Goal: Task Accomplishment & Management: Manage account settings

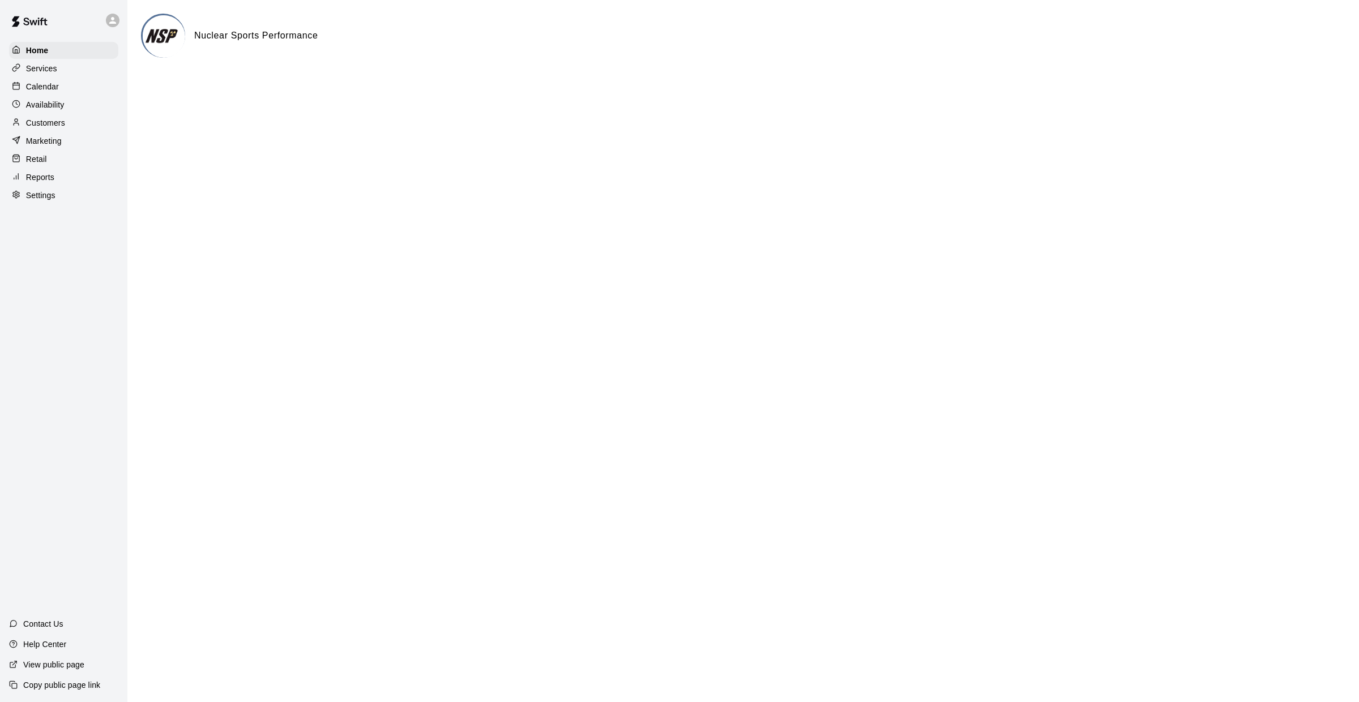
click at [37, 77] on div "Home Services Calendar Availability Customers Marketing Retail Reports Settings" at bounding box center [63, 123] width 127 height 164
click at [40, 83] on p "Calendar" at bounding box center [42, 86] width 33 height 11
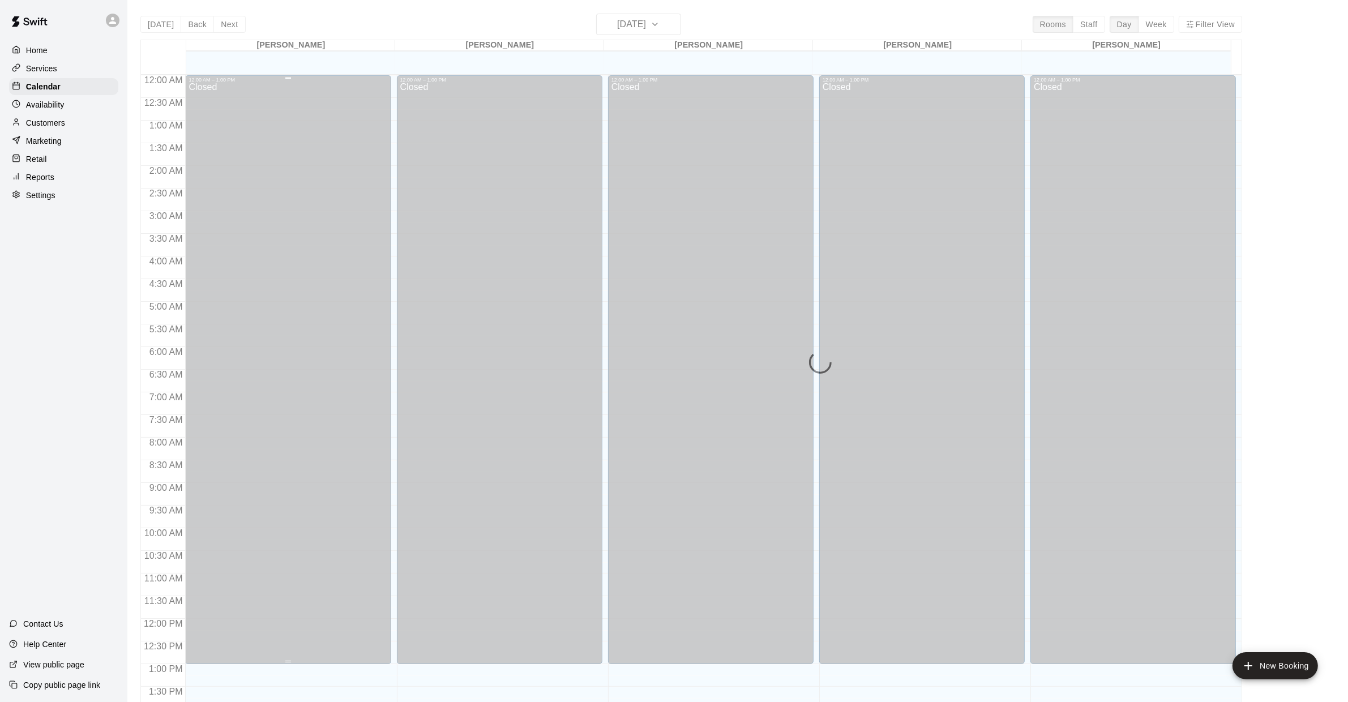
scroll to position [413, 0]
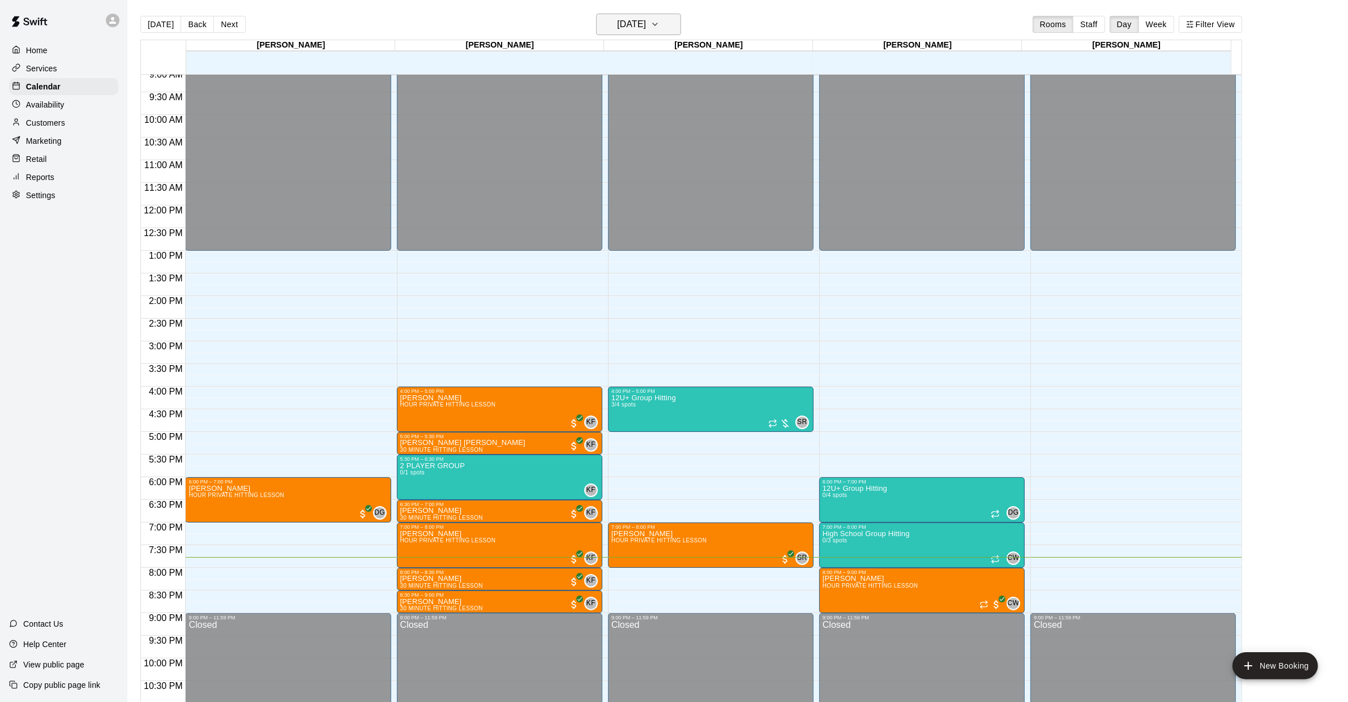
click at [646, 29] on h6 "[DATE]" at bounding box center [631, 24] width 29 height 16
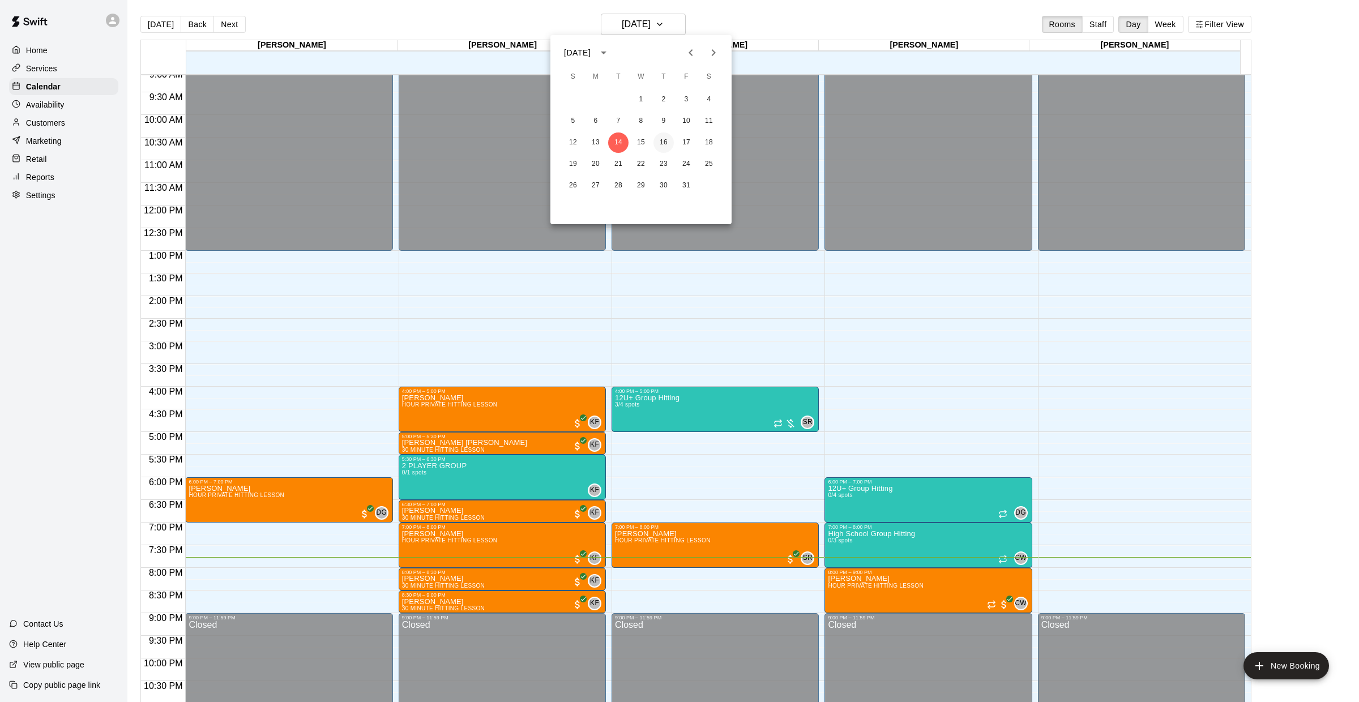
click at [660, 140] on button "16" at bounding box center [664, 143] width 20 height 20
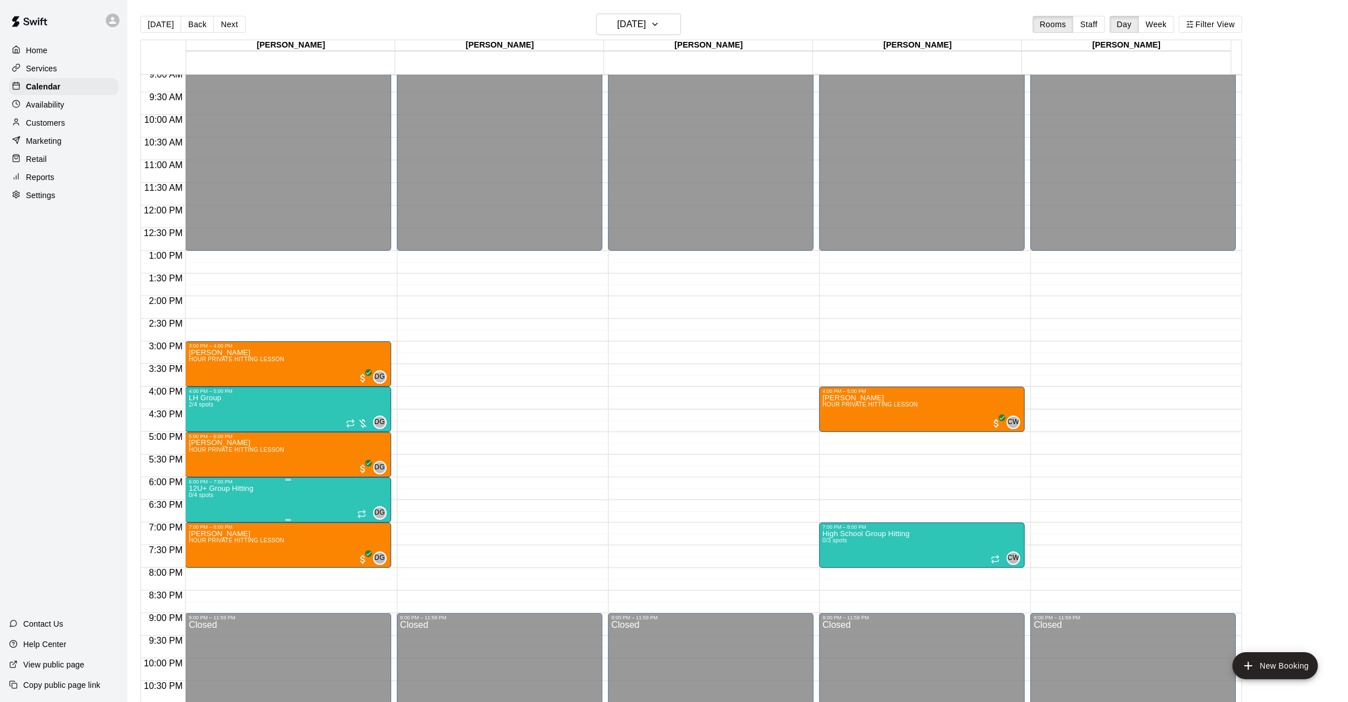
click at [198, 528] on img "edit" at bounding box center [201, 523] width 13 height 13
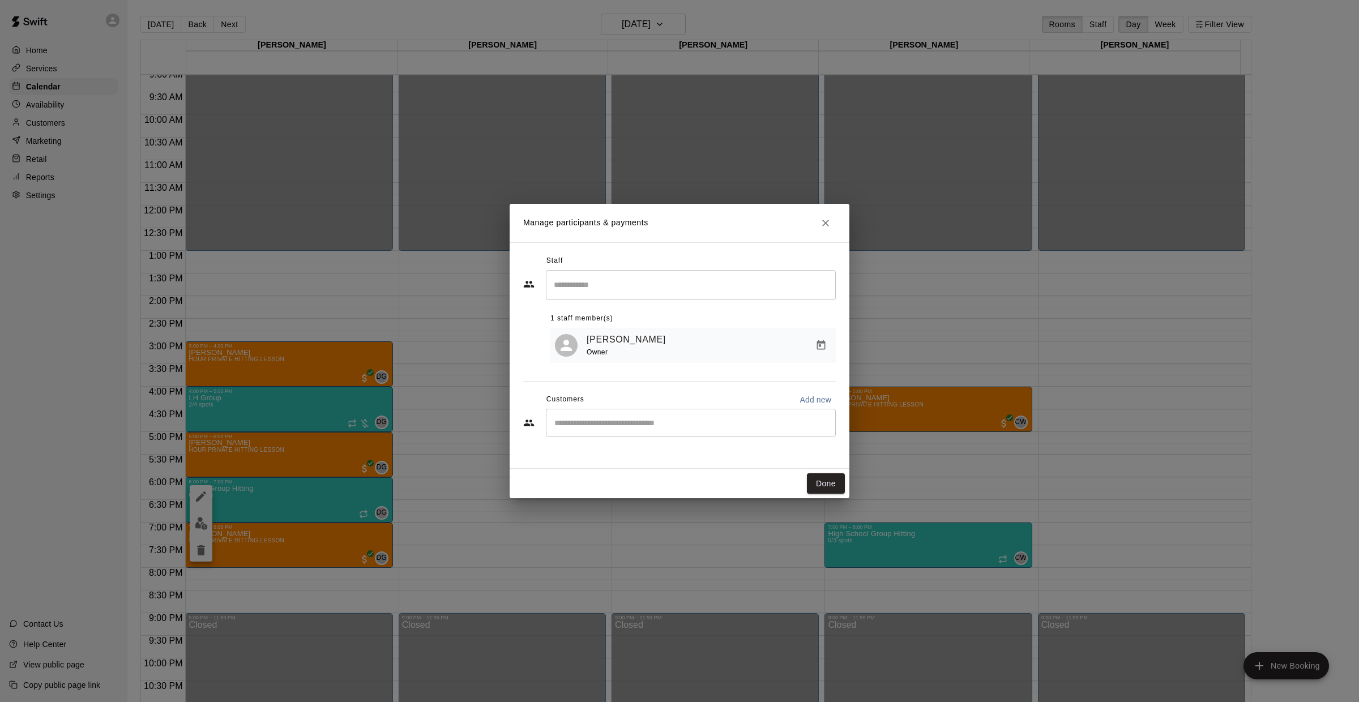
click at [835, 338] on div "[PERSON_NAME] Owner" at bounding box center [692, 346] width 285 height 36
click at [817, 344] on icon "Manage bookings & payment" at bounding box center [821, 345] width 8 height 10
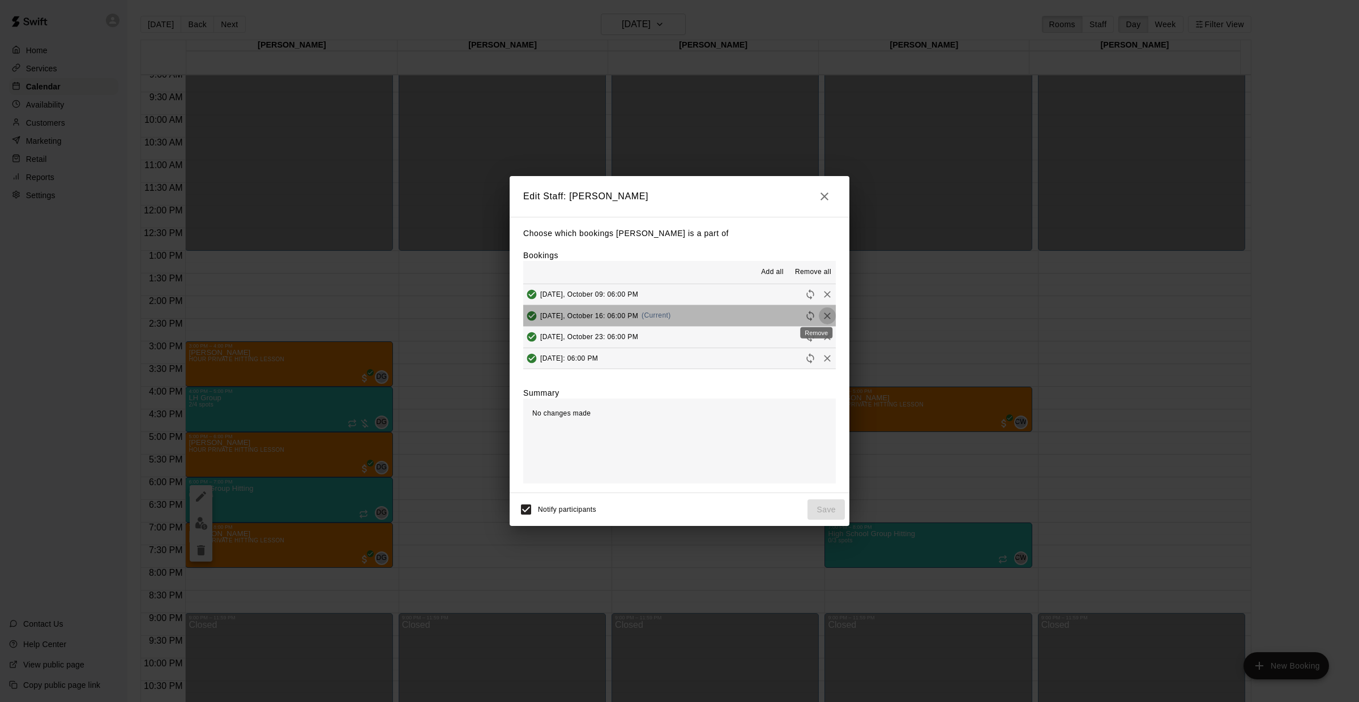
click at [822, 315] on icon "Remove" at bounding box center [827, 315] width 11 height 11
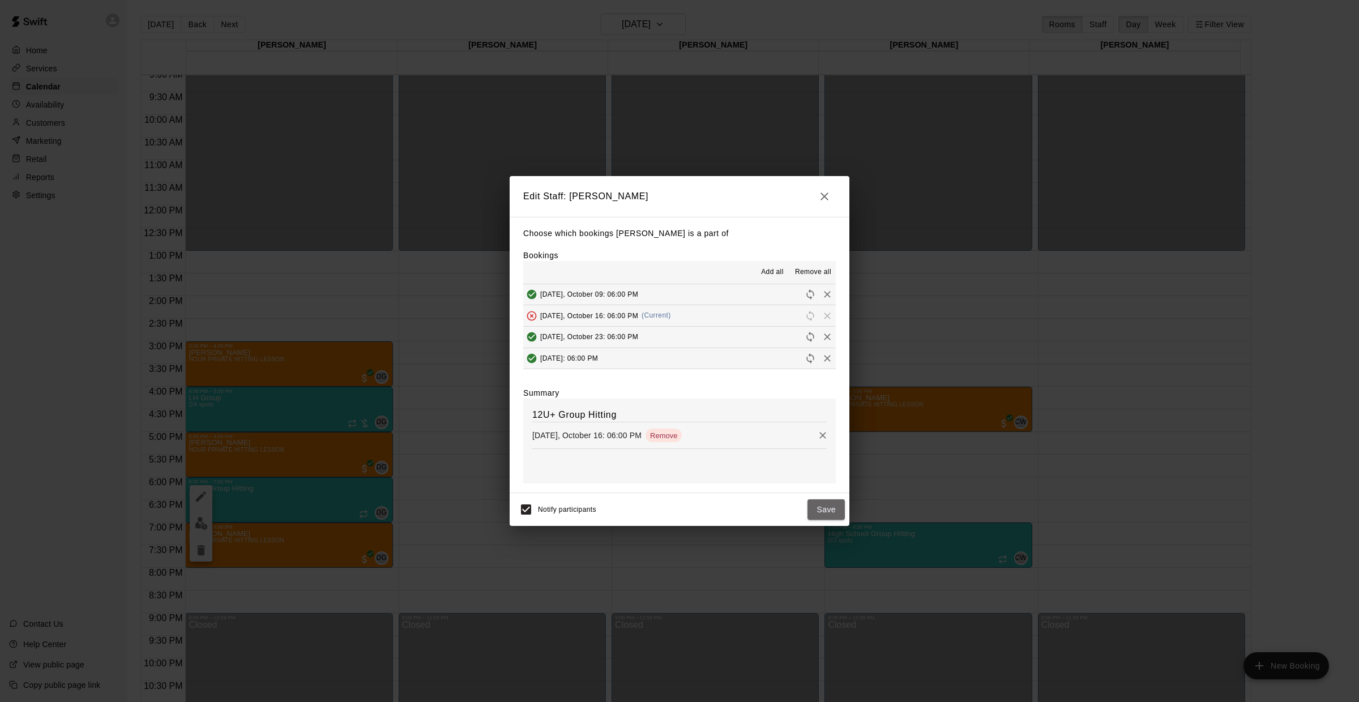
drag, startPoint x: 820, startPoint y: 512, endPoint x: 831, endPoint y: 512, distance: 11.3
click at [821, 512] on button "Save" at bounding box center [826, 510] width 37 height 21
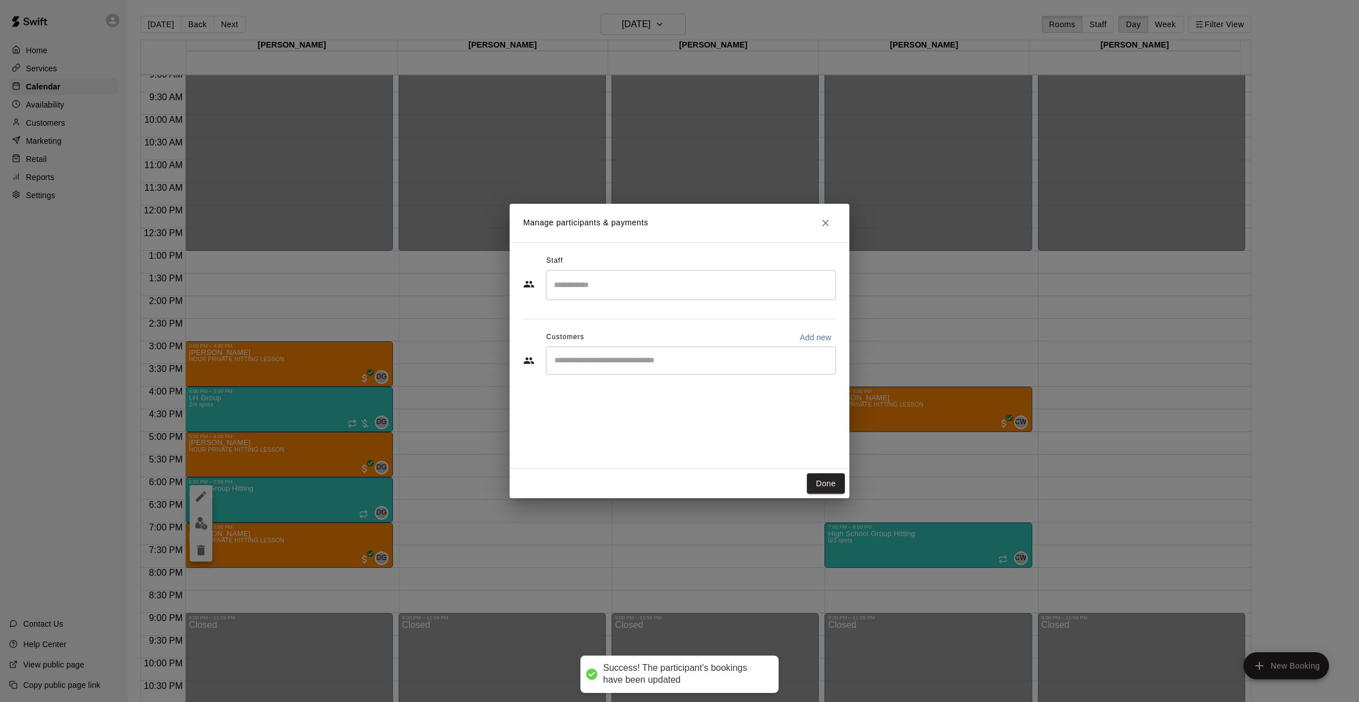
click at [664, 284] on input "Search staff" at bounding box center [691, 285] width 280 height 20
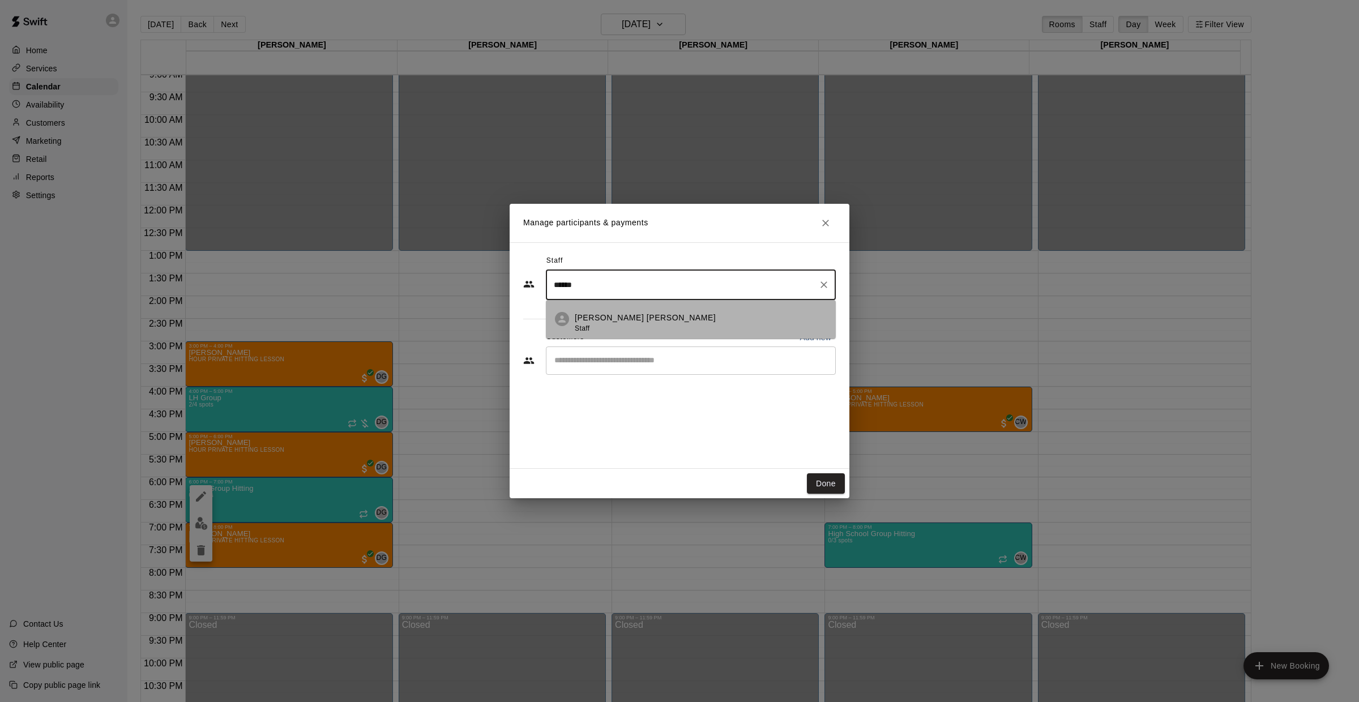
click at [638, 318] on div "[PERSON_NAME] [PERSON_NAME] Staff" at bounding box center [701, 323] width 252 height 22
type input "******"
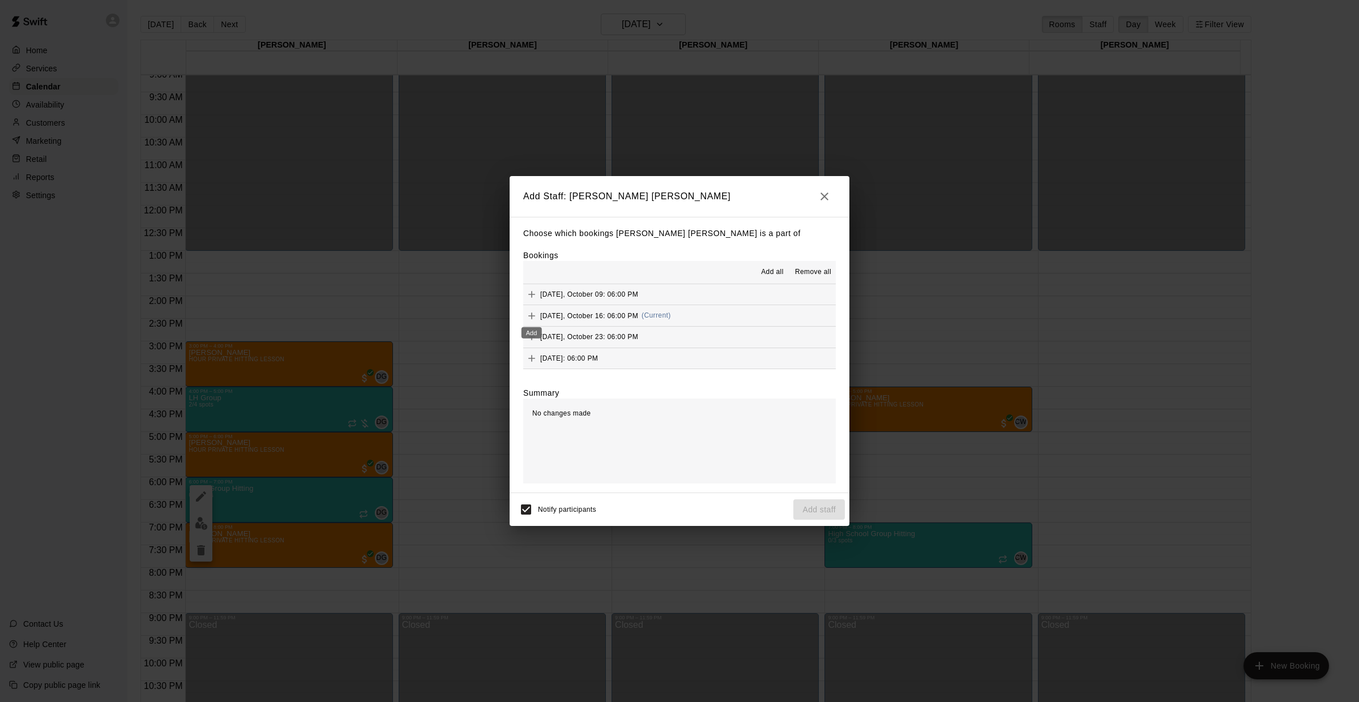
click at [531, 312] on icon "Add" at bounding box center [531, 315] width 11 height 11
click at [822, 520] on div "Notify participants Add staff" at bounding box center [679, 510] width 331 height 24
click at [822, 510] on button "Add staff" at bounding box center [819, 510] width 52 height 21
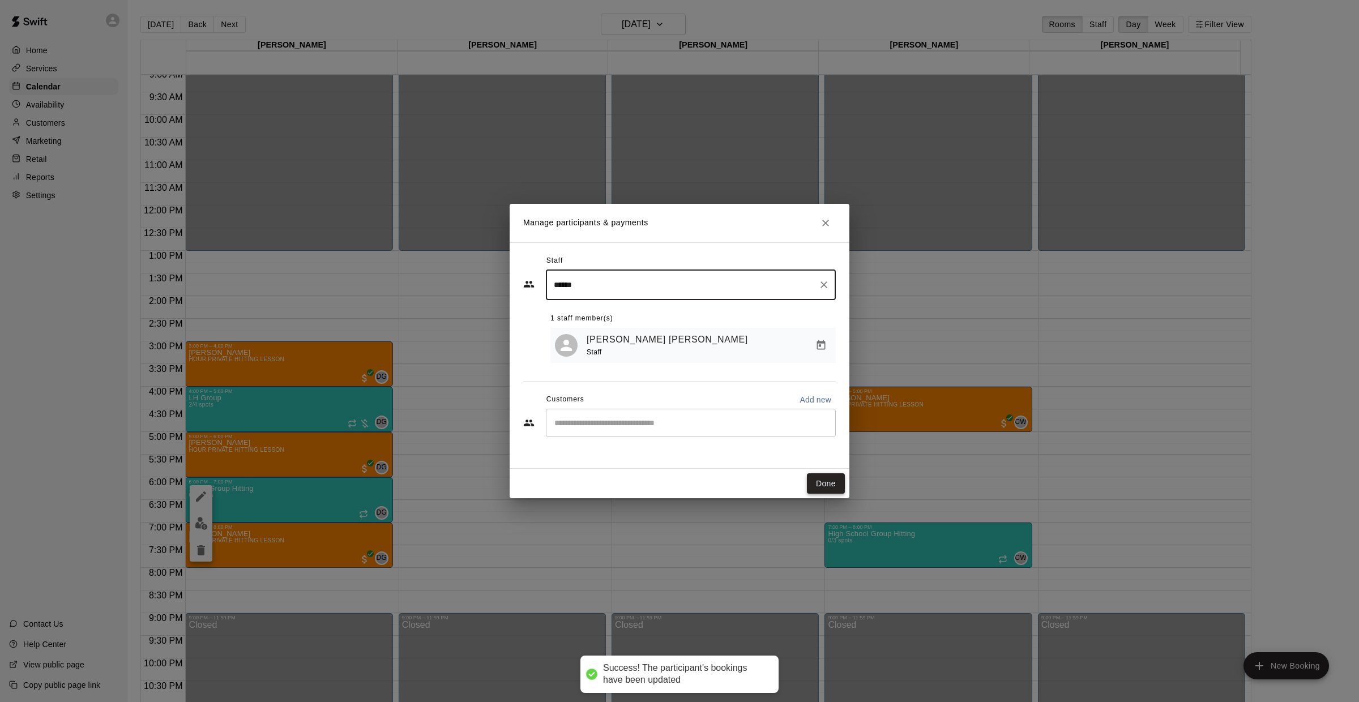
click at [825, 488] on button "Done" at bounding box center [826, 483] width 38 height 21
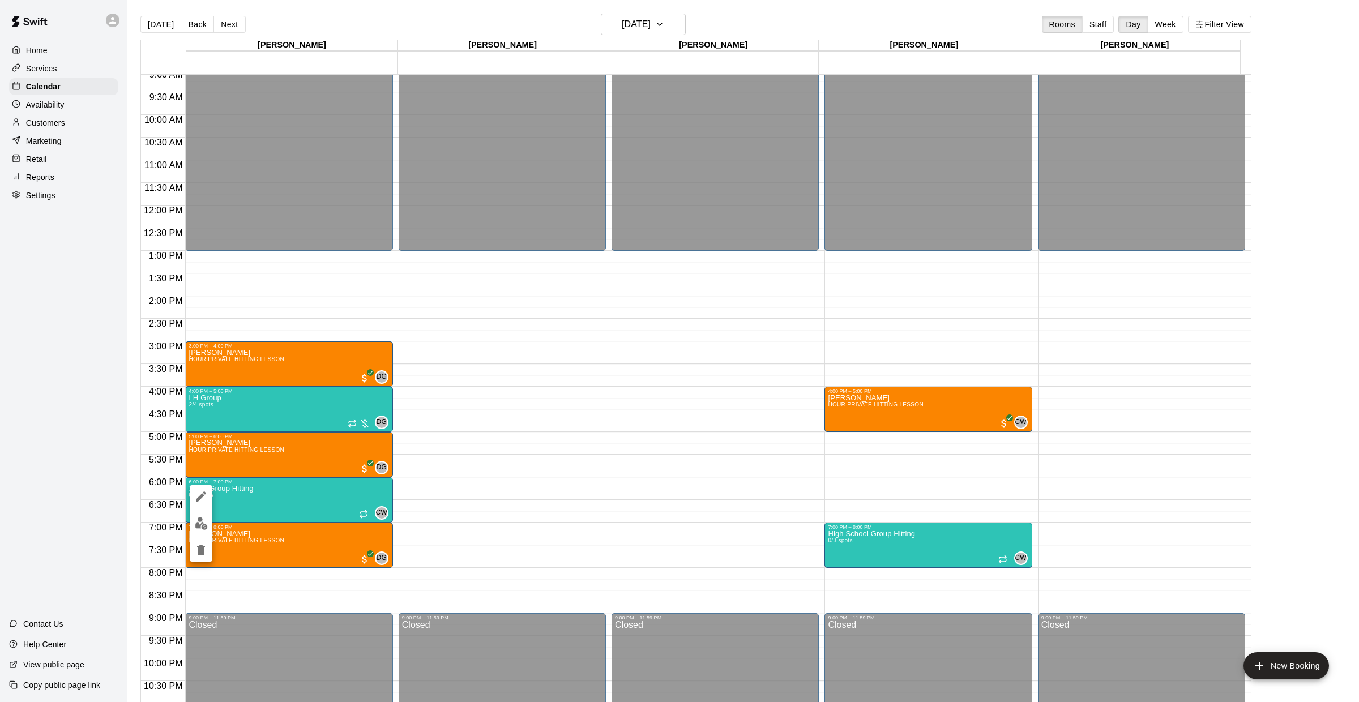
click at [199, 497] on icon "edit" at bounding box center [201, 497] width 10 height 10
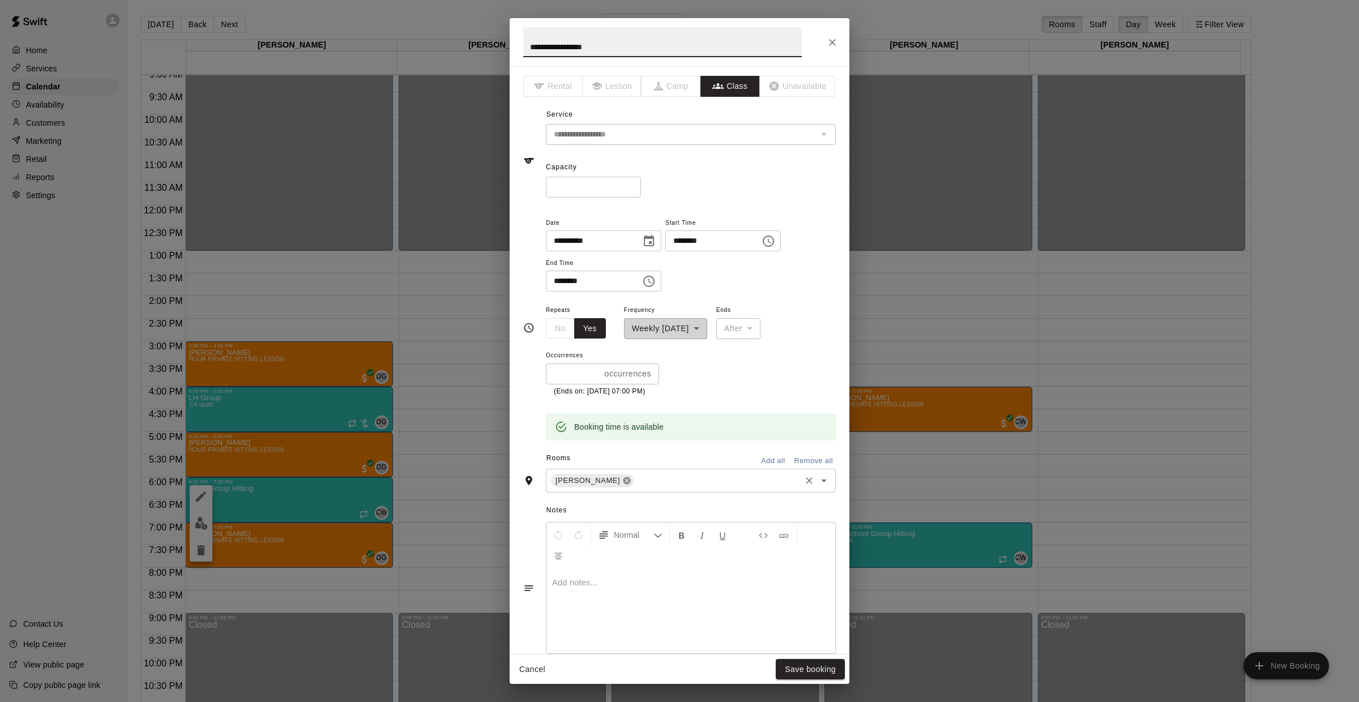
click at [622, 477] on icon at bounding box center [626, 480] width 9 height 9
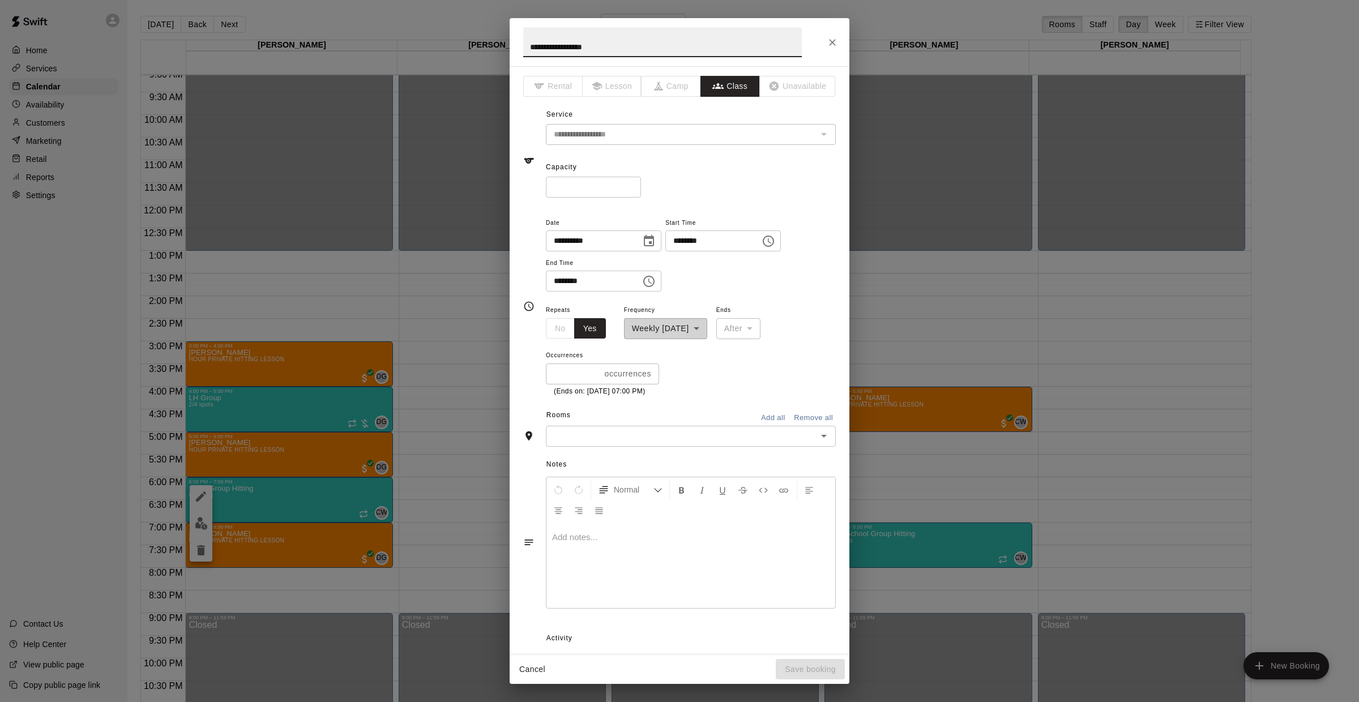
click at [608, 446] on div "​" at bounding box center [691, 436] width 290 height 21
type input "******"
click at [604, 459] on li "[PERSON_NAME]" at bounding box center [685, 460] width 279 height 19
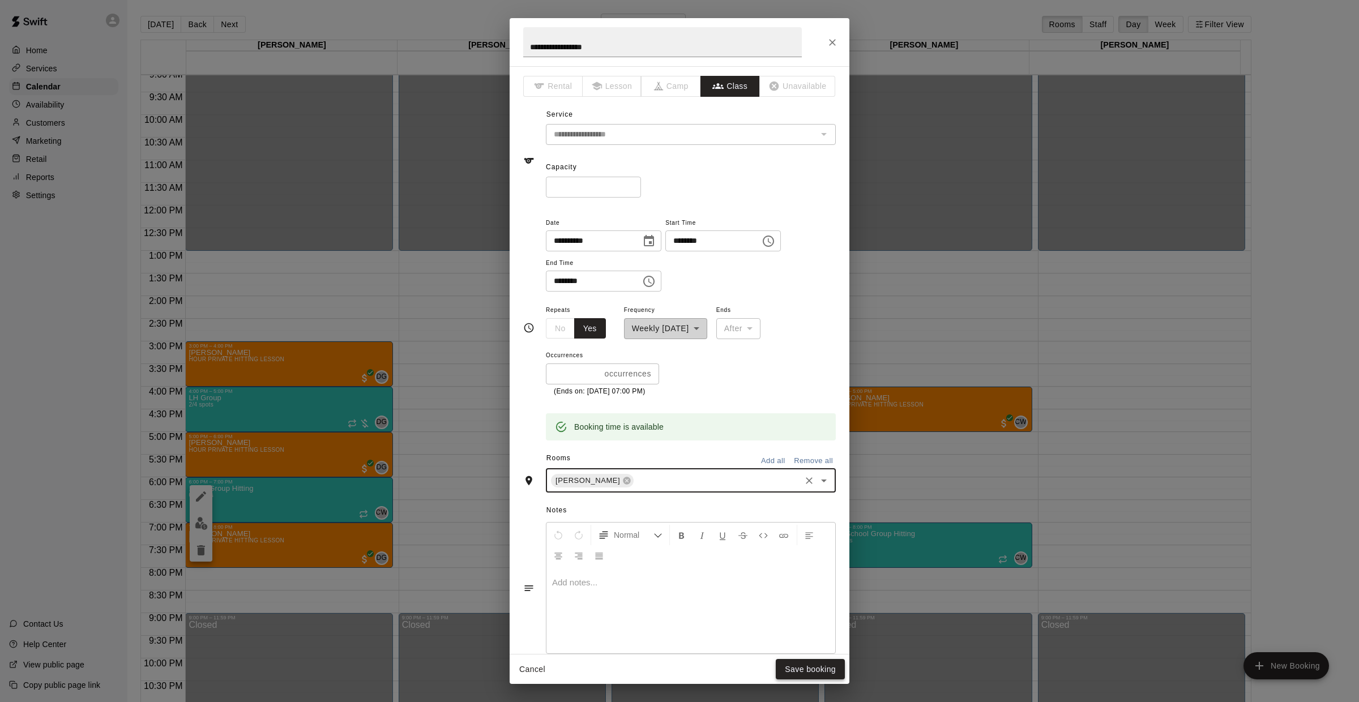
click at [795, 668] on button "Save booking" at bounding box center [810, 669] width 69 height 21
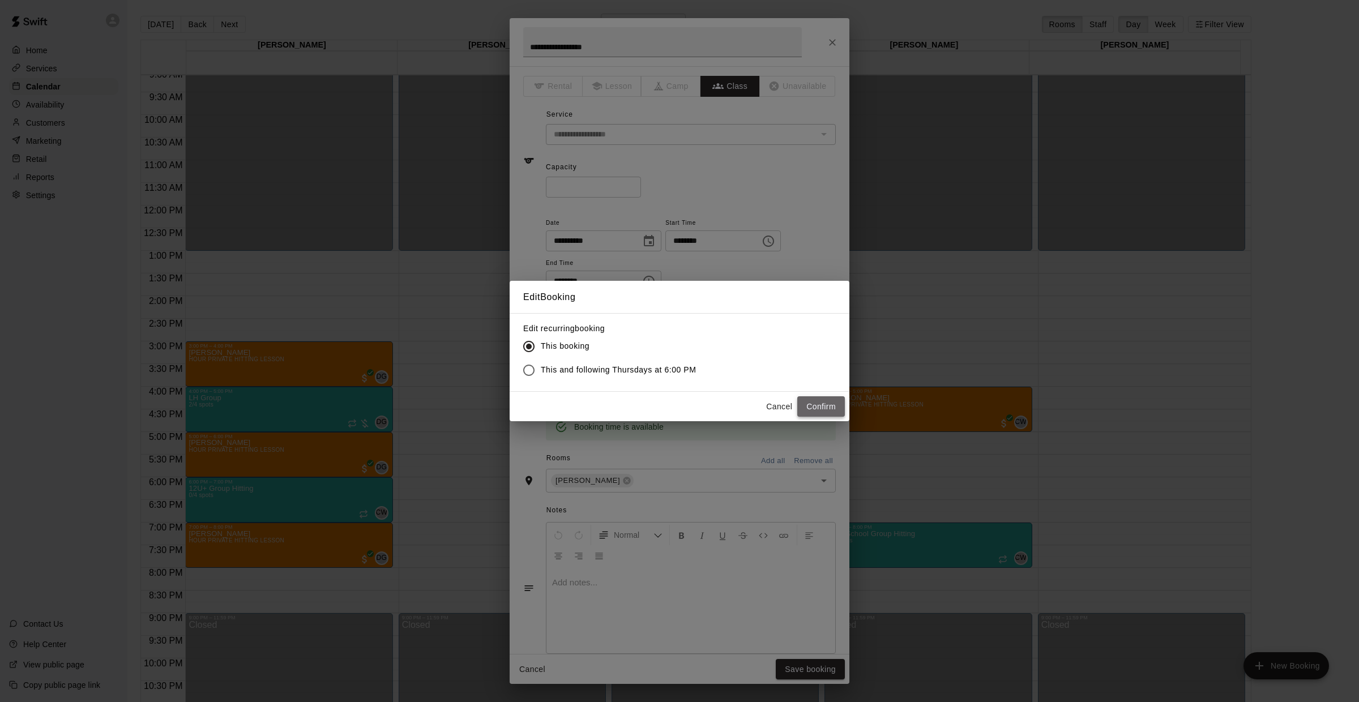
click at [809, 412] on button "Confirm" at bounding box center [821, 406] width 48 height 21
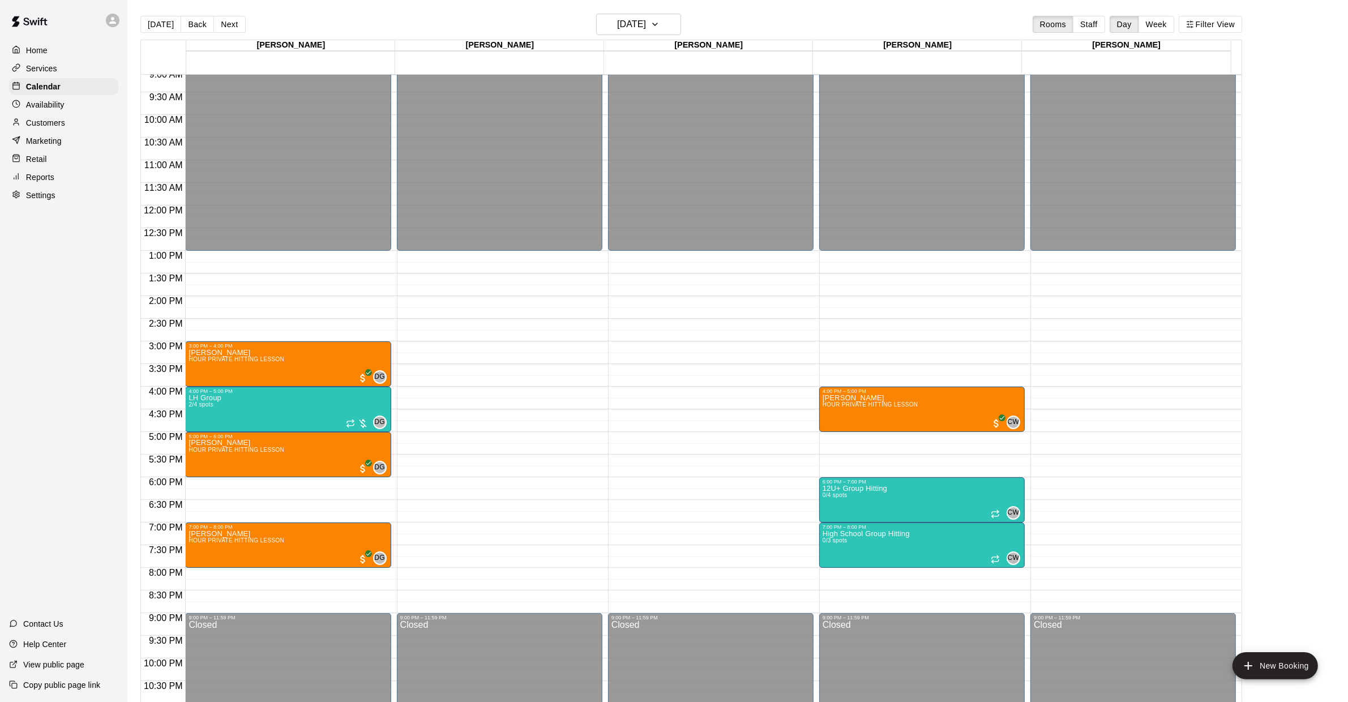
click at [249, 483] on div "12:00 AM – 1:00 PM Closed 3:00 PM – 4:00 PM [PERSON_NAME] HOUR PRIVATE HITTING …" at bounding box center [288, 205] width 206 height 1087
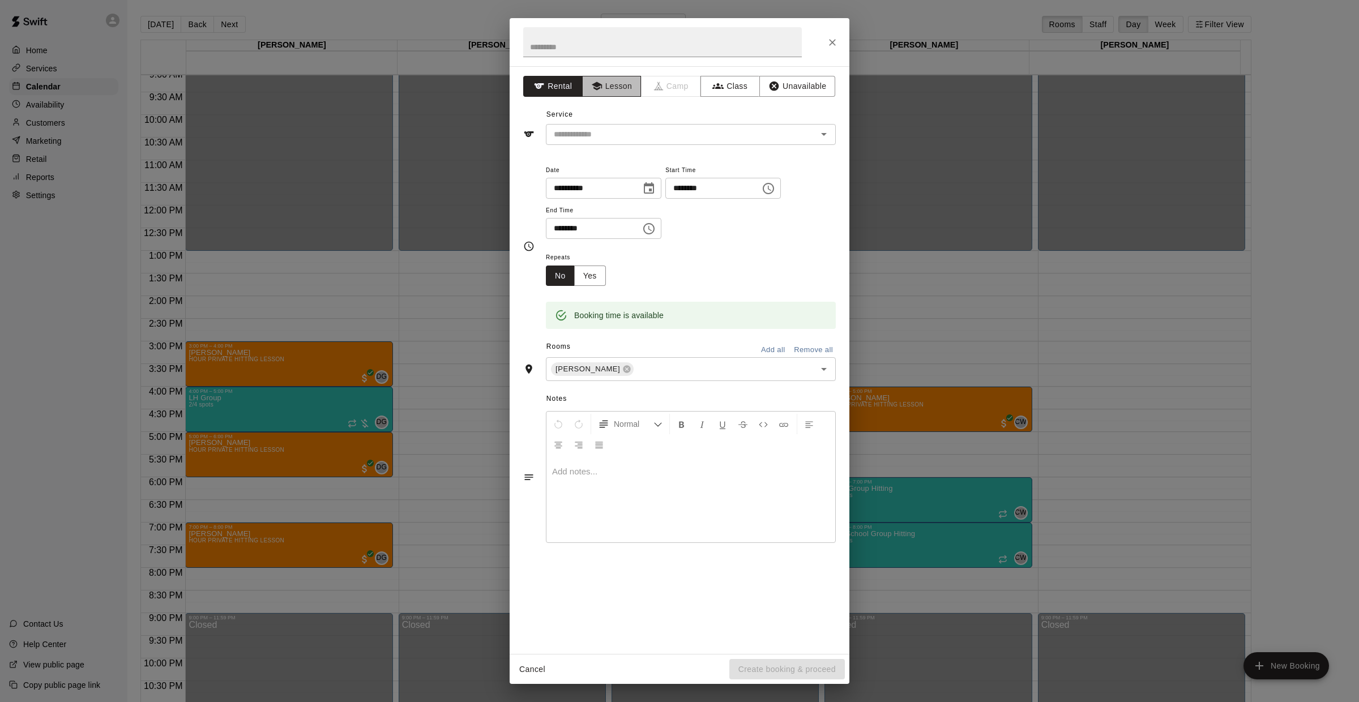
click at [611, 78] on button "Lesson" at bounding box center [611, 86] width 59 height 21
click at [619, 125] on div "​" at bounding box center [691, 134] width 290 height 21
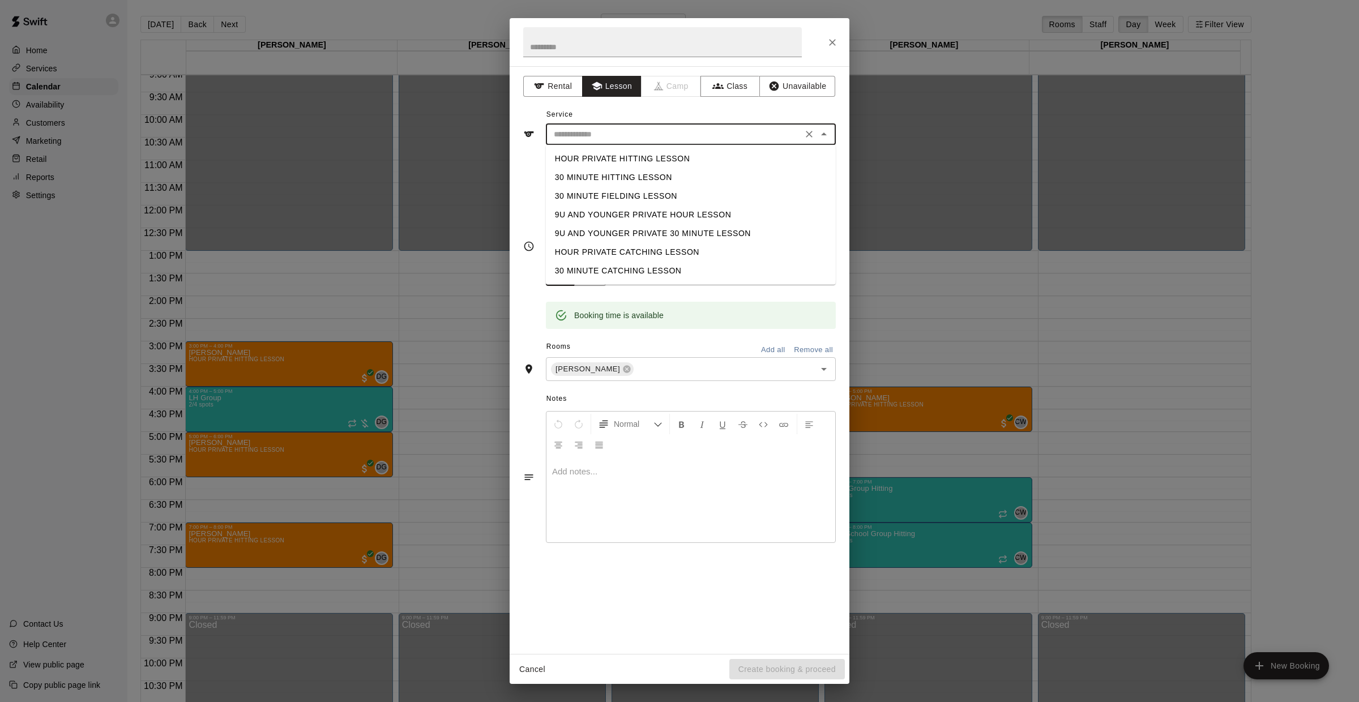
click at [626, 152] on li "HOUR PRIVATE HITTING LESSON" at bounding box center [691, 159] width 290 height 19
type input "**********"
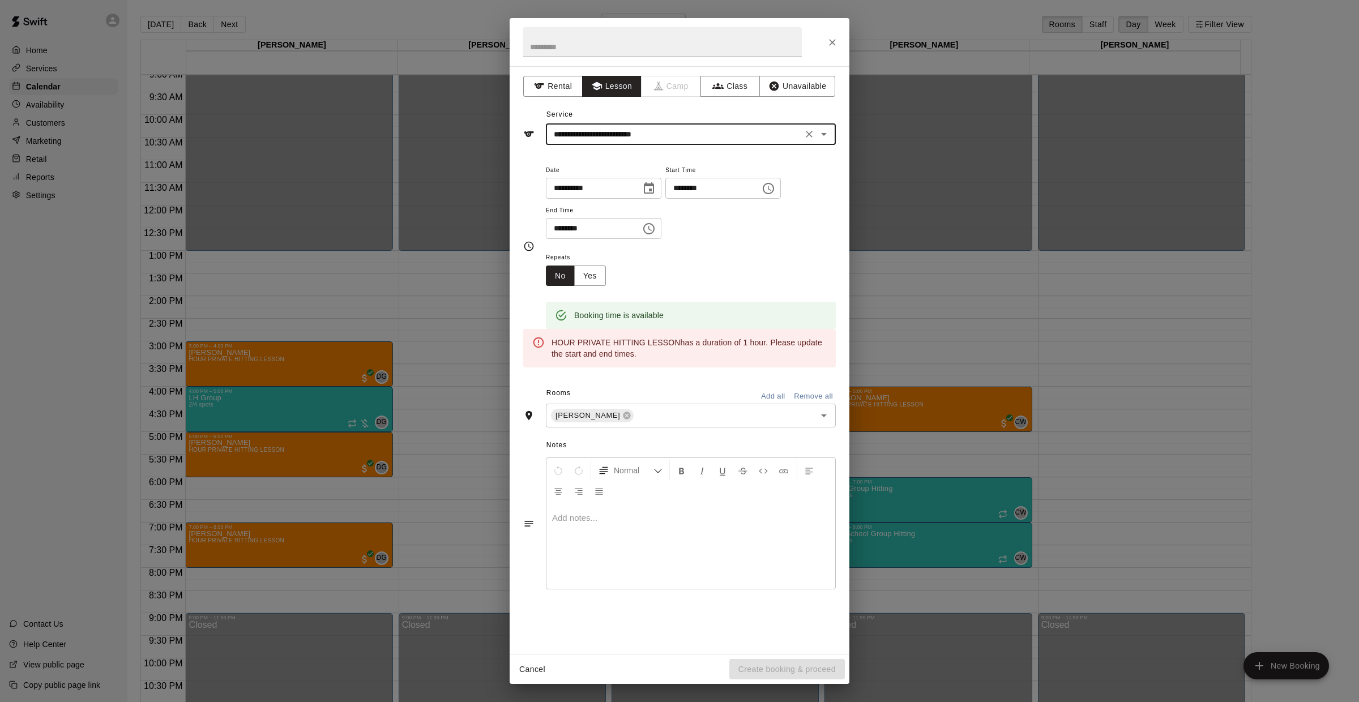
click at [564, 231] on input "********" at bounding box center [589, 228] width 87 height 21
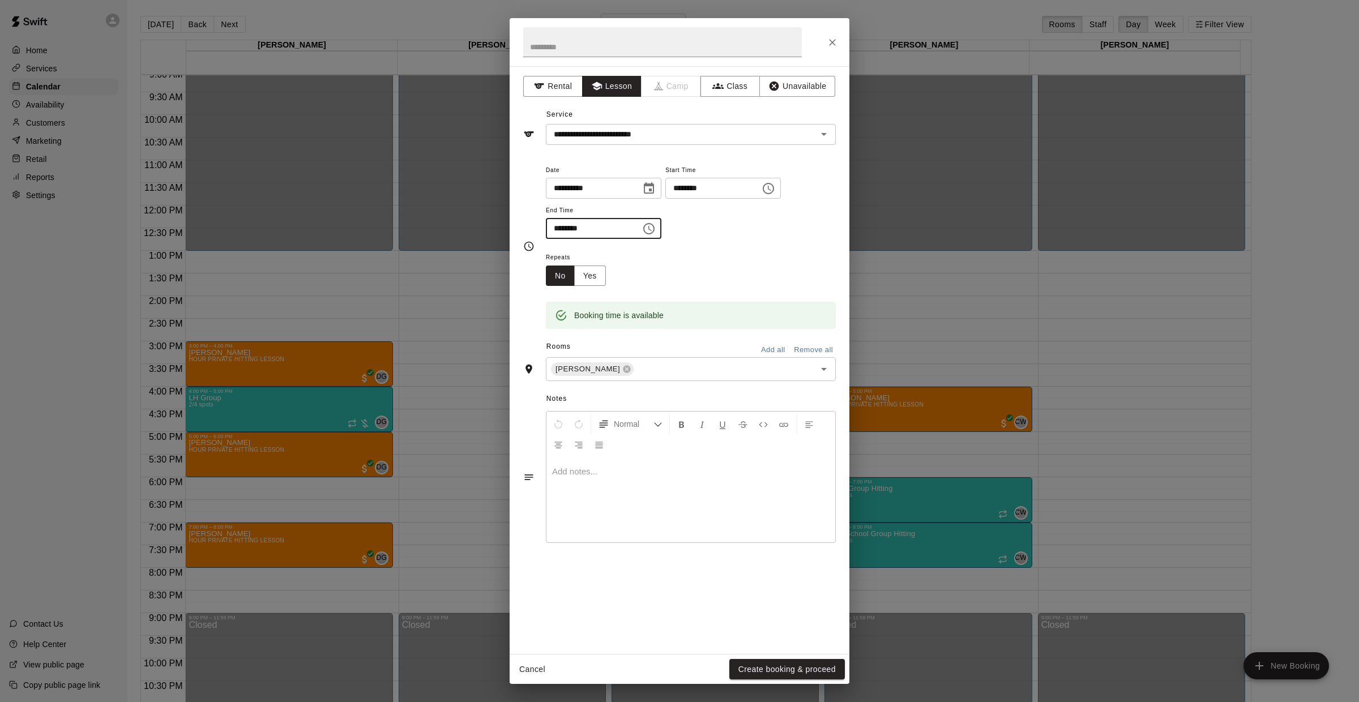
type input "********"
click at [769, 657] on div "Cancel Create booking & proceed" at bounding box center [680, 670] width 340 height 30
click at [769, 667] on button "Create booking & proceed" at bounding box center [787, 669] width 116 height 21
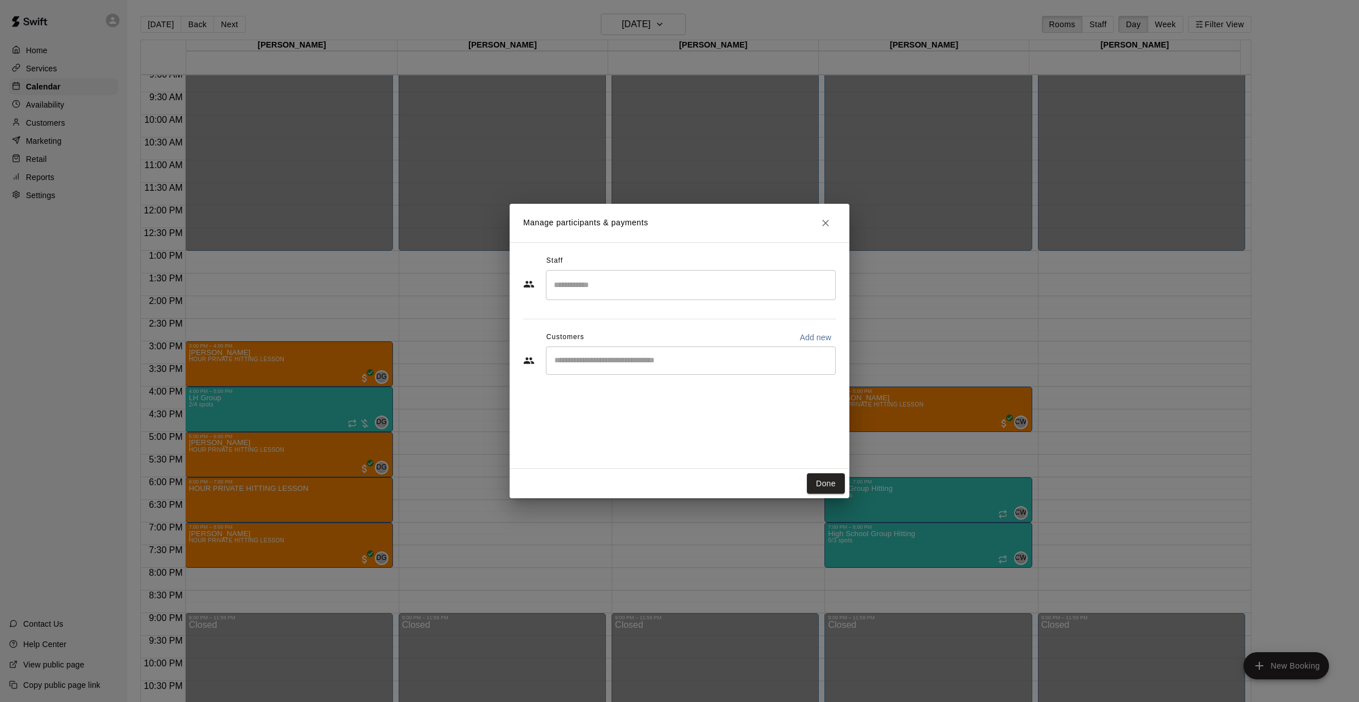
click at [639, 278] on input "Search staff" at bounding box center [691, 285] width 280 height 20
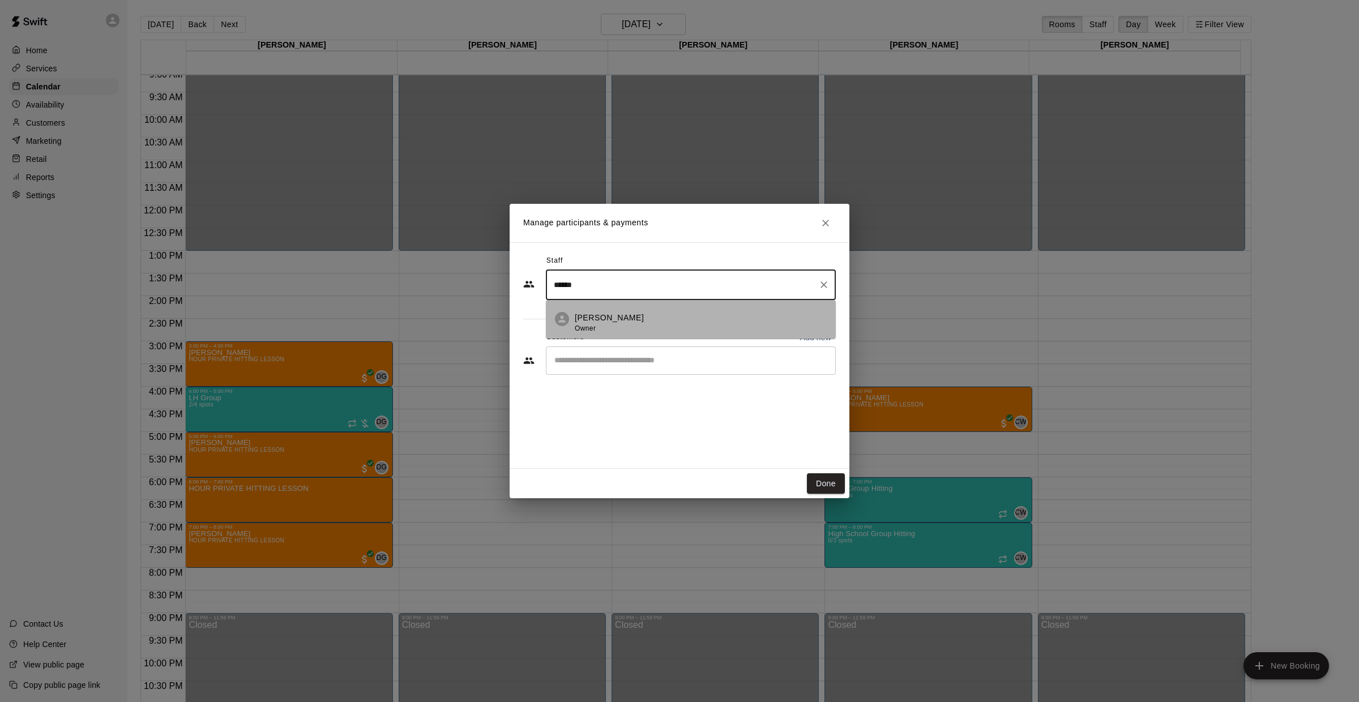
click at [590, 318] on p "[PERSON_NAME]" at bounding box center [609, 318] width 69 height 12
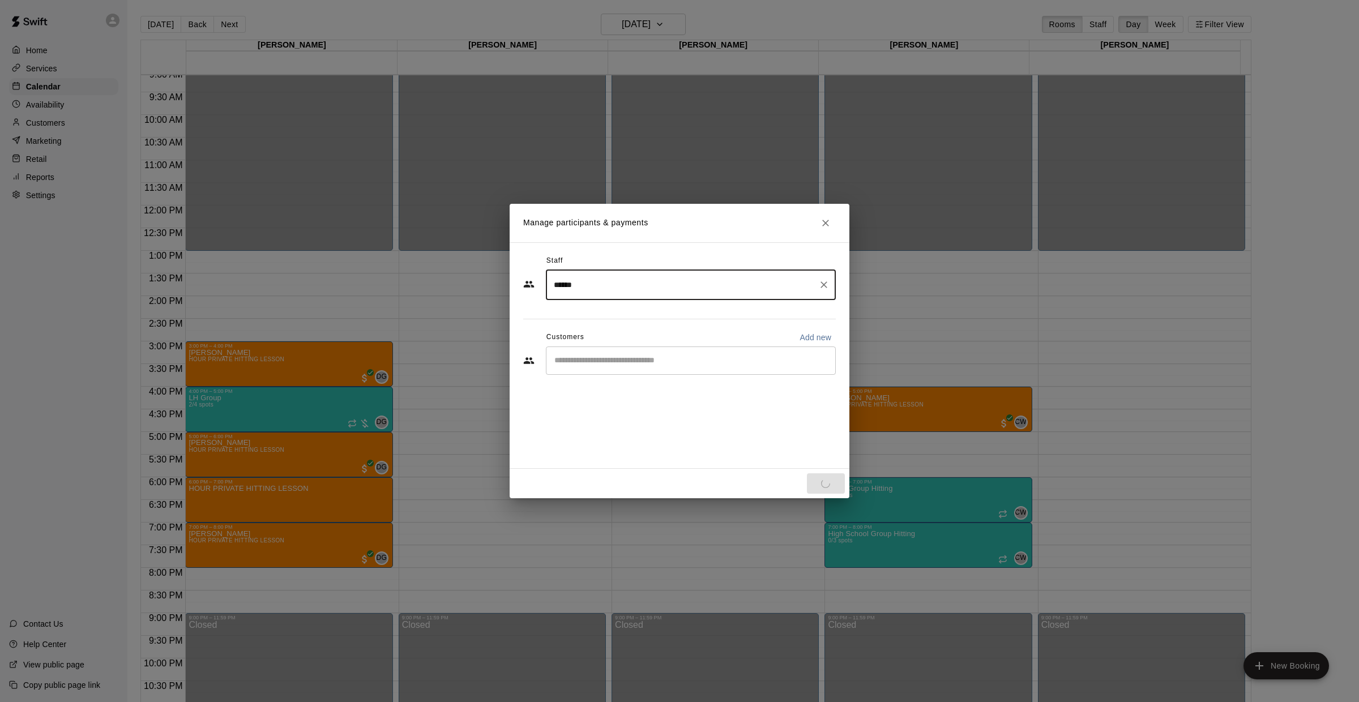
type input "******"
click at [599, 363] on input "Start typing to search customers..." at bounding box center [691, 360] width 280 height 11
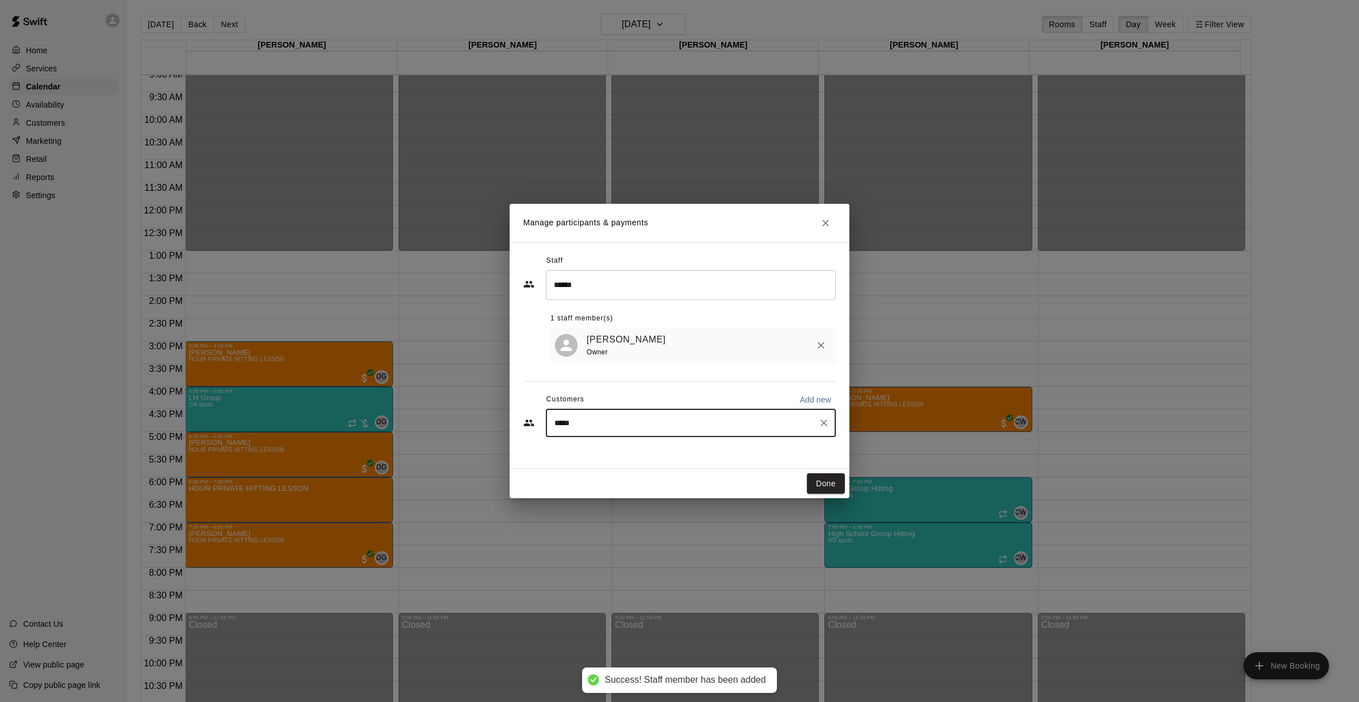
type input "******"
click at [601, 460] on span "[EMAIL_ADDRESS][DOMAIN_NAME]" at bounding box center [639, 462] width 122 height 8
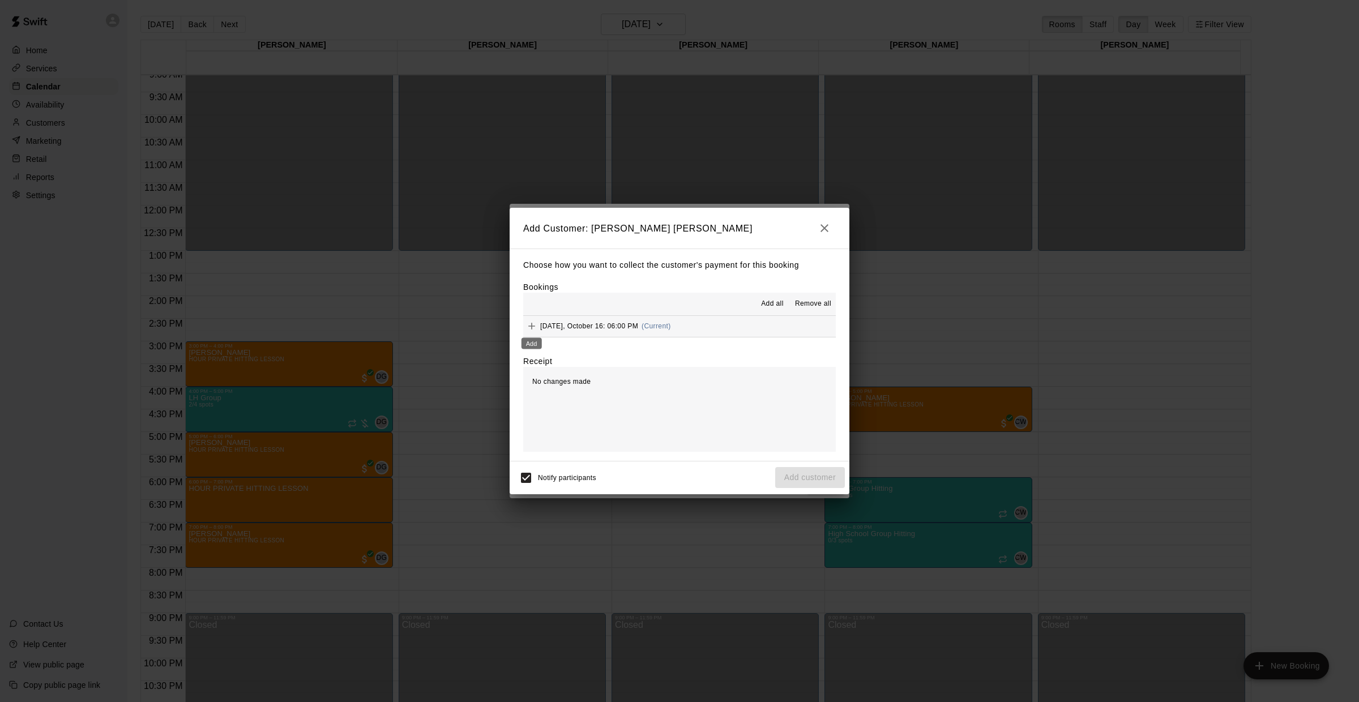
click at [533, 330] on div "Add" at bounding box center [531, 340] width 23 height 20
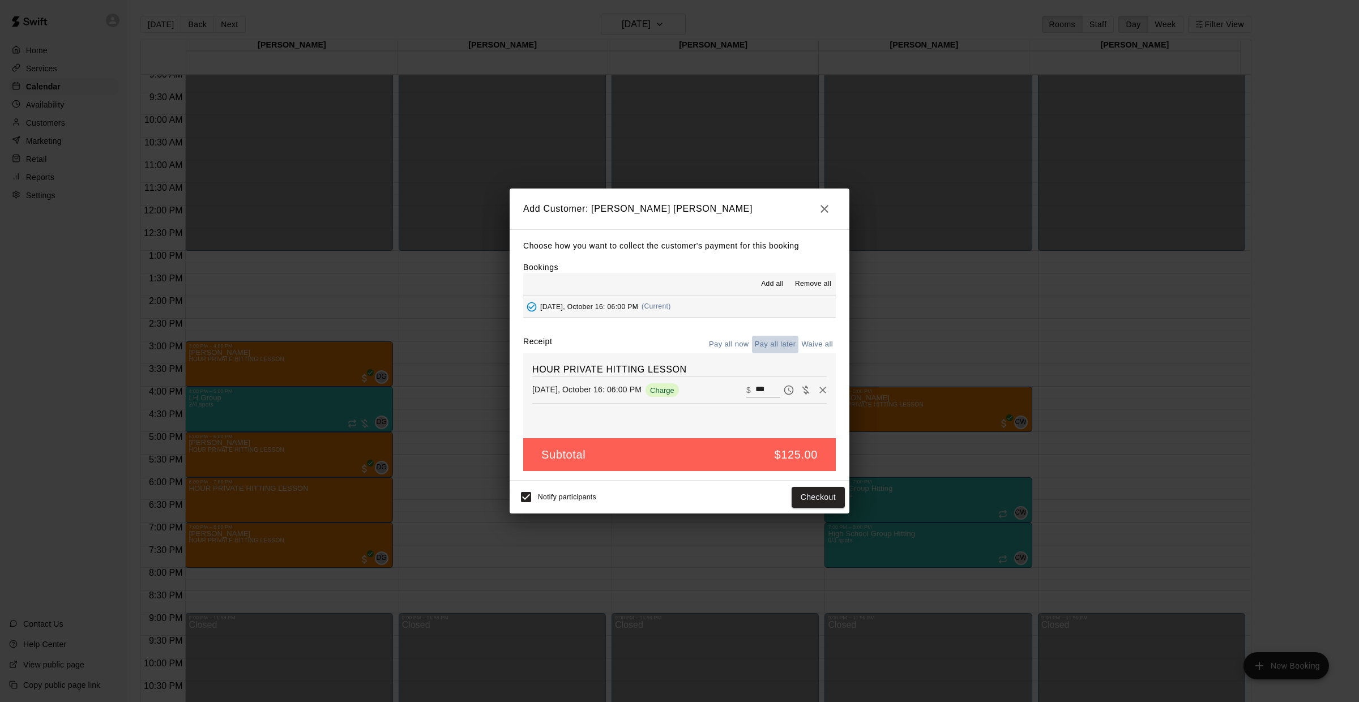
click at [779, 342] on button "Pay all later" at bounding box center [775, 345] width 47 height 18
click at [829, 482] on div "Notify participants Add customer" at bounding box center [680, 497] width 340 height 33
click at [825, 491] on button "Add customer" at bounding box center [810, 497] width 70 height 21
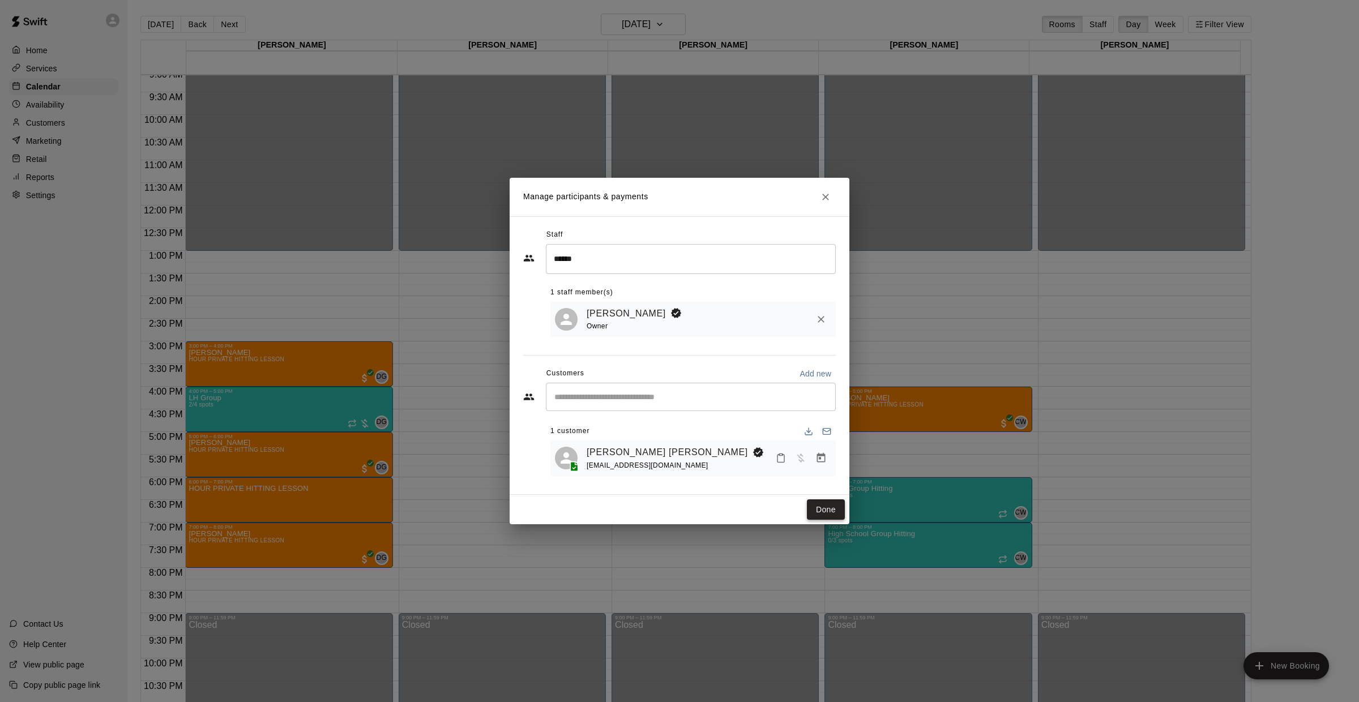
click at [822, 510] on button "Done" at bounding box center [826, 510] width 38 height 21
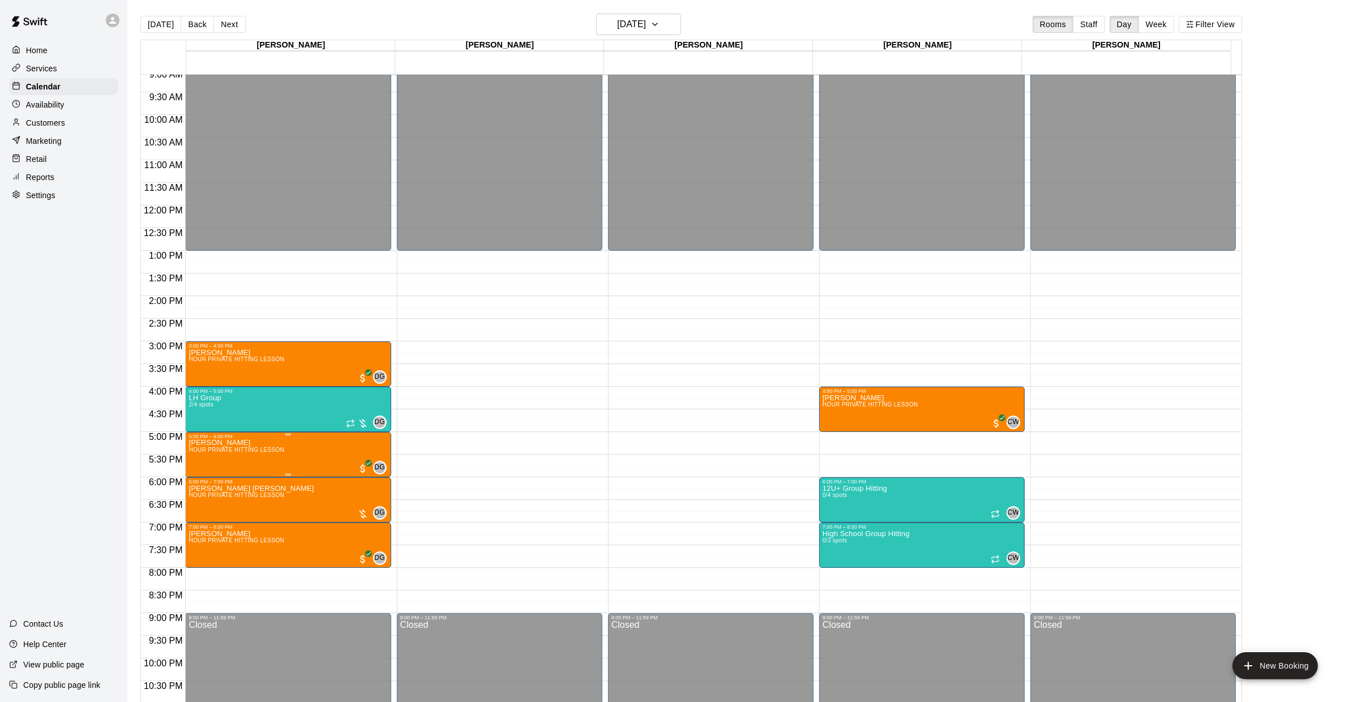
click at [207, 478] on button "edit" at bounding box center [201, 478] width 23 height 22
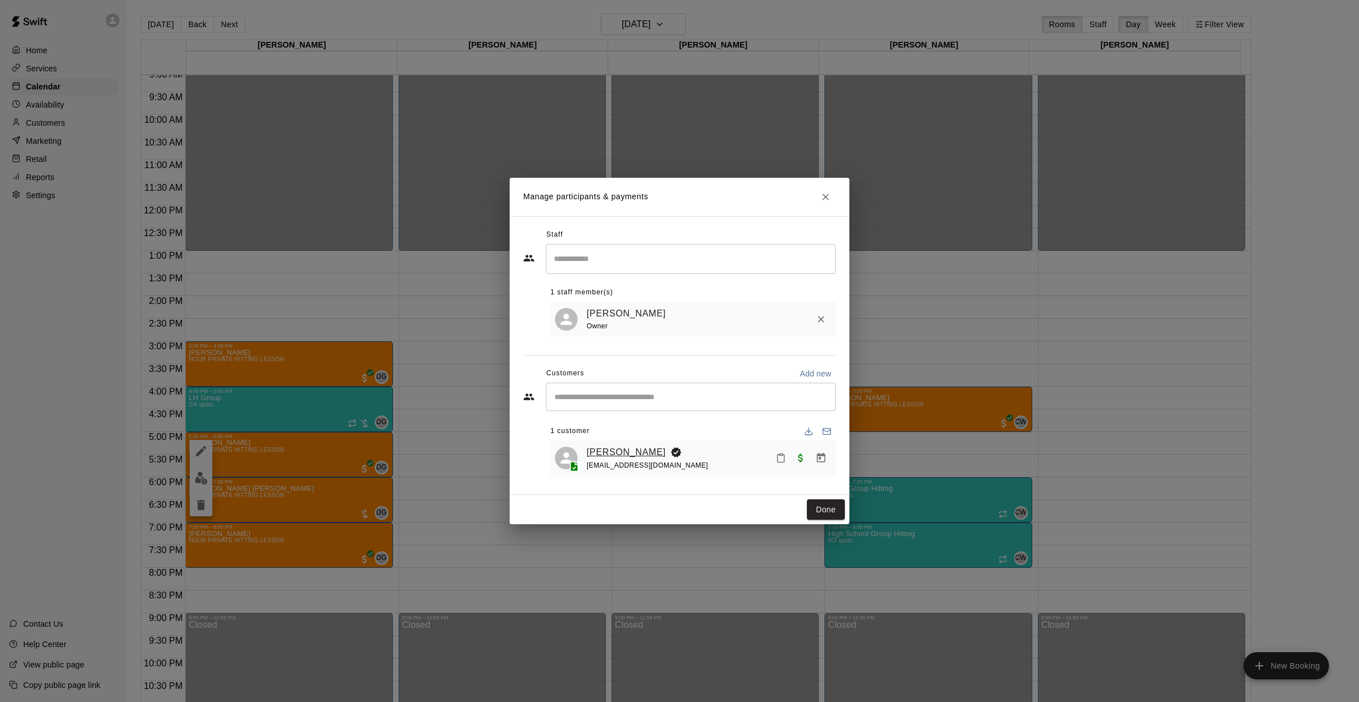
click at [613, 455] on link "[PERSON_NAME]" at bounding box center [626, 452] width 79 height 15
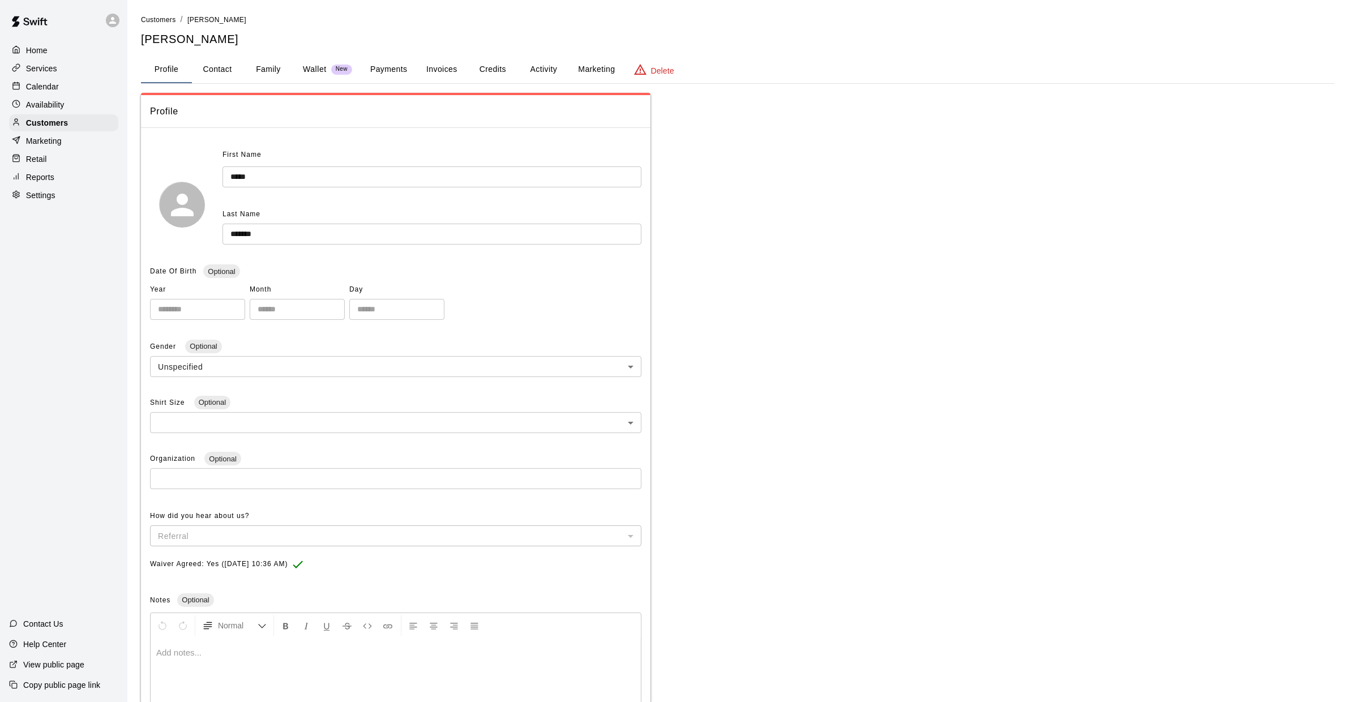
click at [292, 61] on button "Family" at bounding box center [268, 69] width 51 height 27
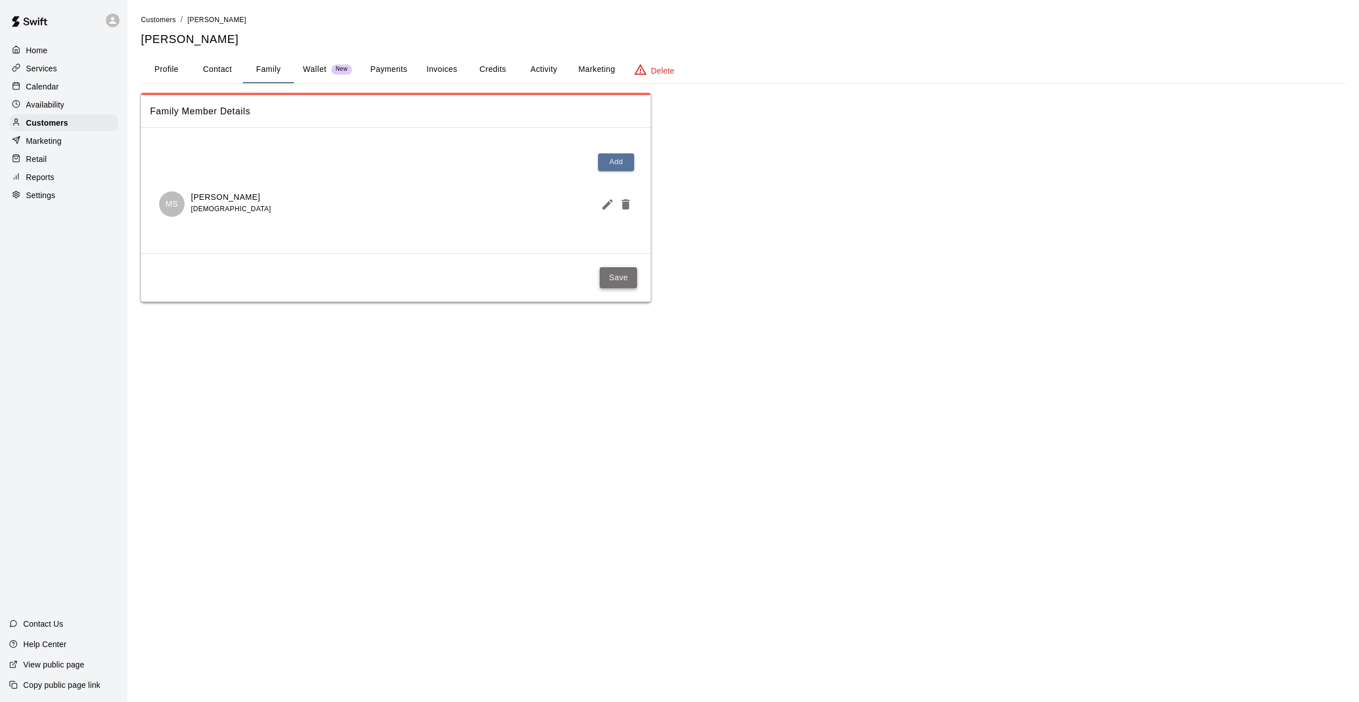
click at [633, 283] on button "Save" at bounding box center [618, 277] width 37 height 21
click at [40, 97] on div "Availability" at bounding box center [63, 104] width 109 height 17
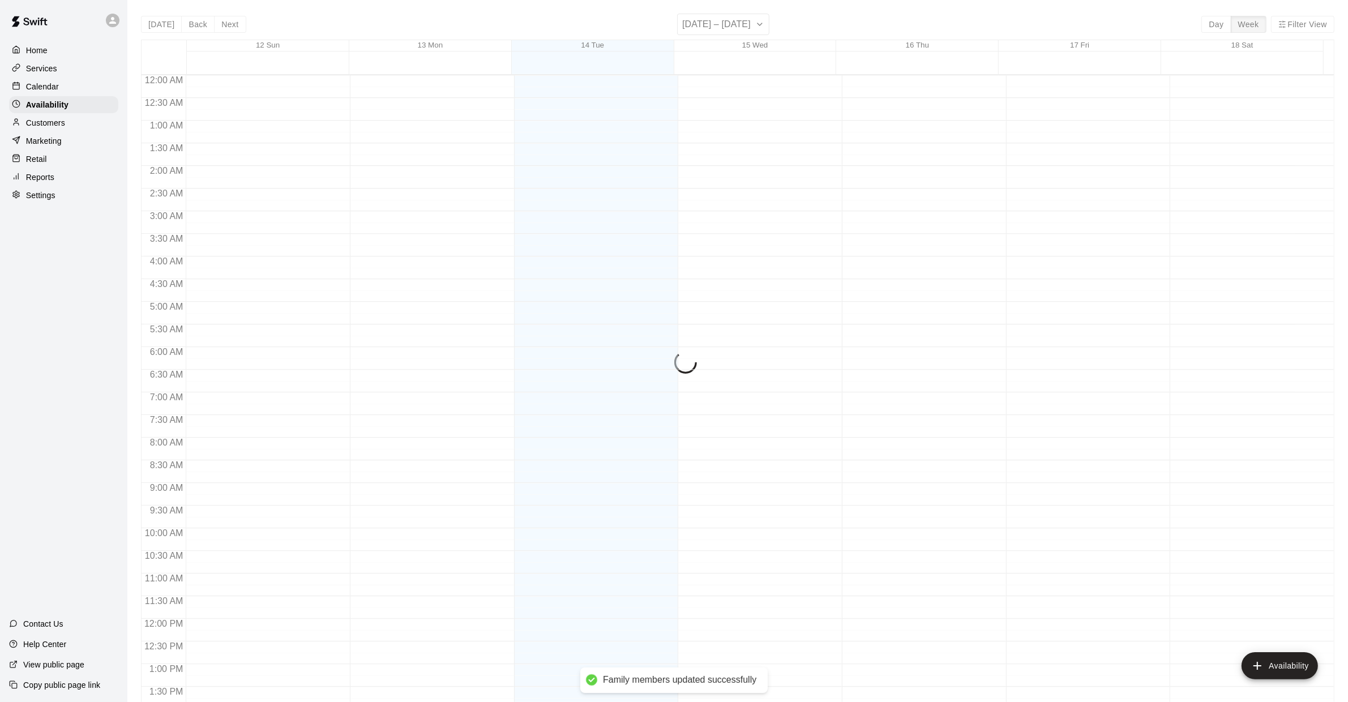
scroll to position [447, 0]
click at [46, 88] on p "Calendar" at bounding box center [42, 86] width 33 height 11
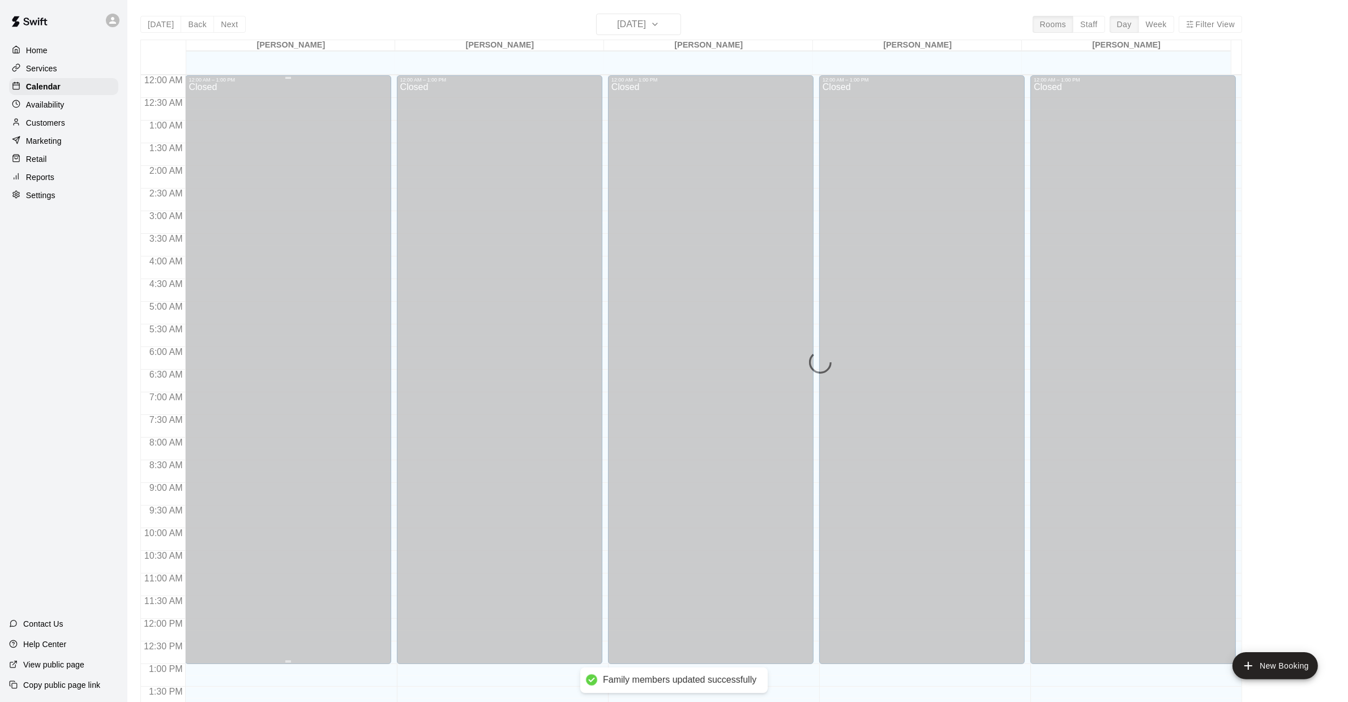
scroll to position [413, 0]
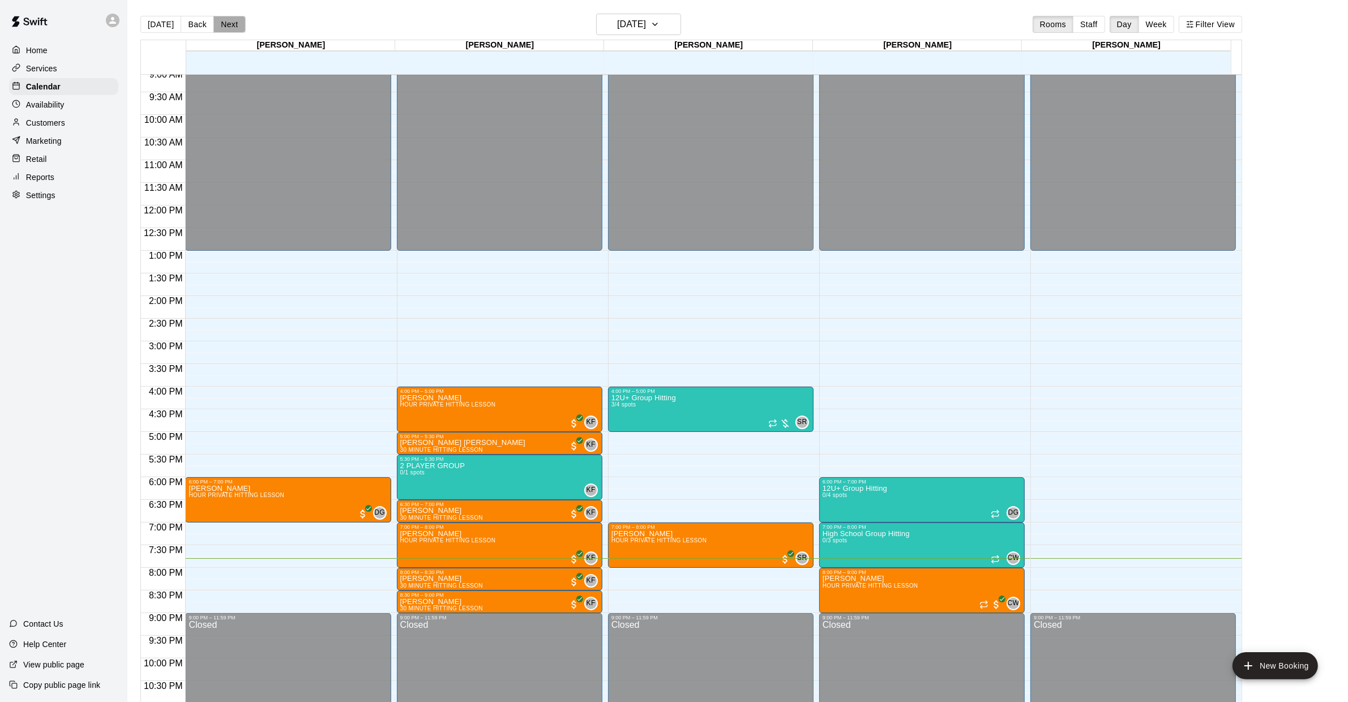
click at [234, 25] on button "Next" at bounding box center [230, 24] width 32 height 17
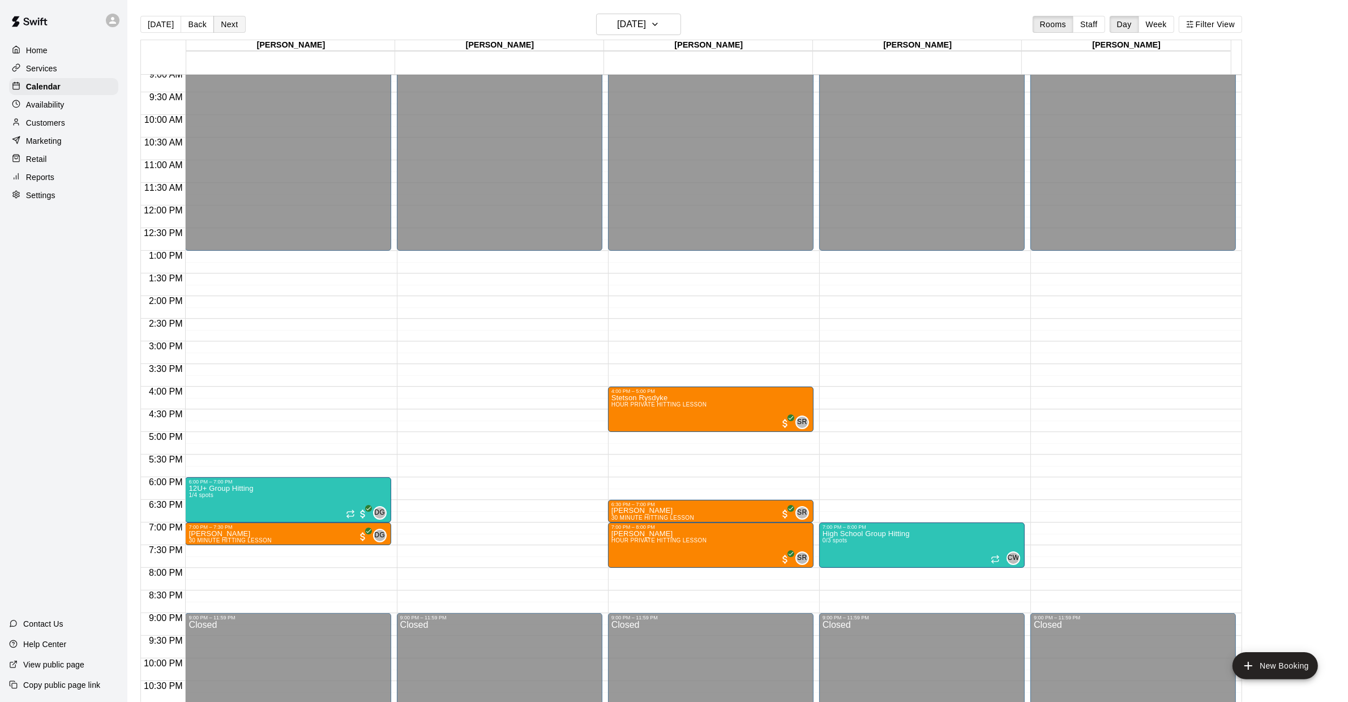
click at [234, 25] on button "Next" at bounding box center [230, 24] width 32 height 17
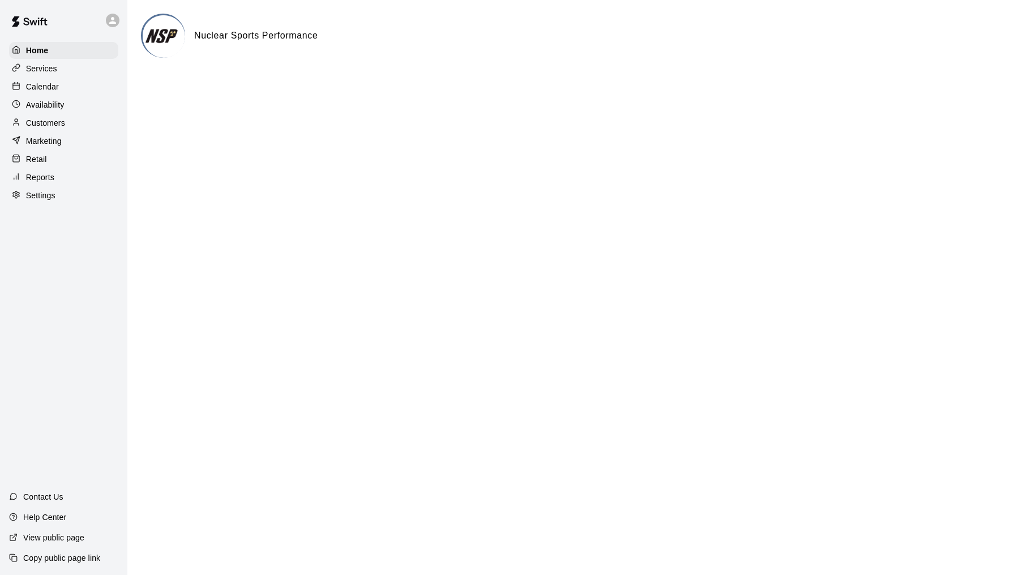
click at [68, 77] on div "Home Services Calendar Availability Customers Marketing Retail Reports Settings" at bounding box center [63, 123] width 127 height 164
click at [70, 67] on div "Services" at bounding box center [63, 68] width 109 height 17
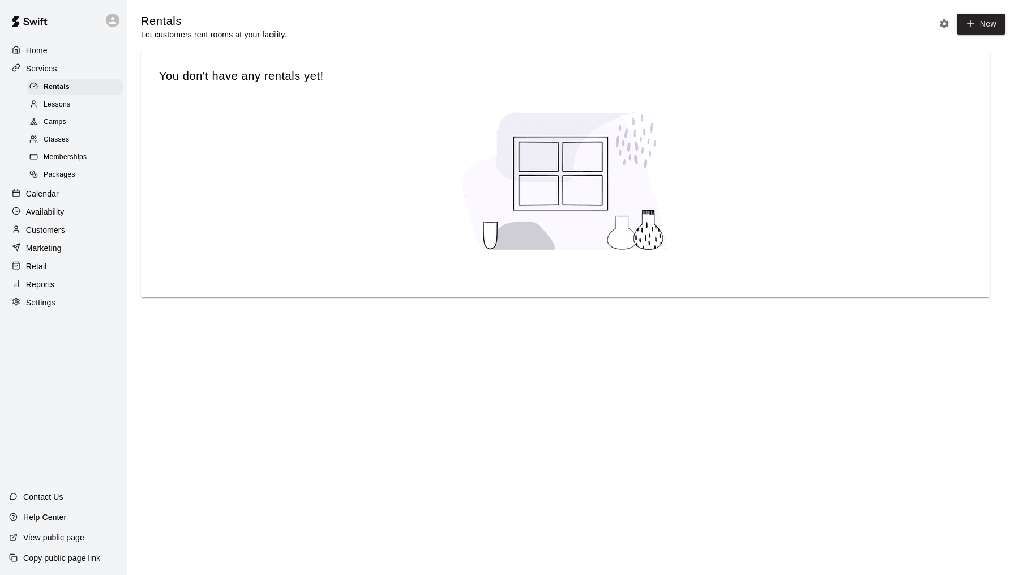
click at [48, 202] on div "Home Services Rentals Lessons Camps Classes Memberships Packages Calendar Avail…" at bounding box center [63, 176] width 127 height 271
click at [55, 191] on p "Calendar" at bounding box center [42, 193] width 33 height 11
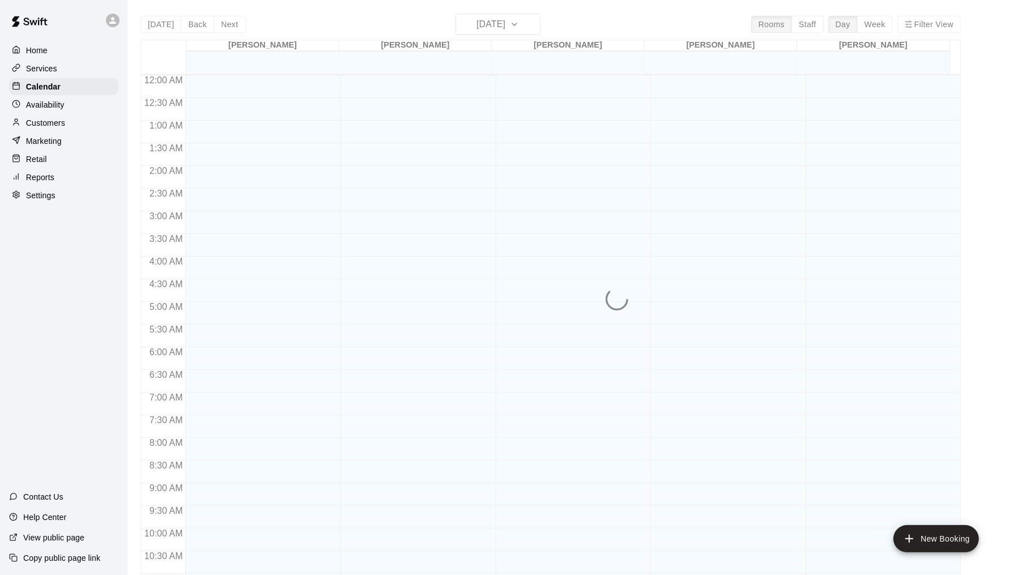
scroll to position [540, 0]
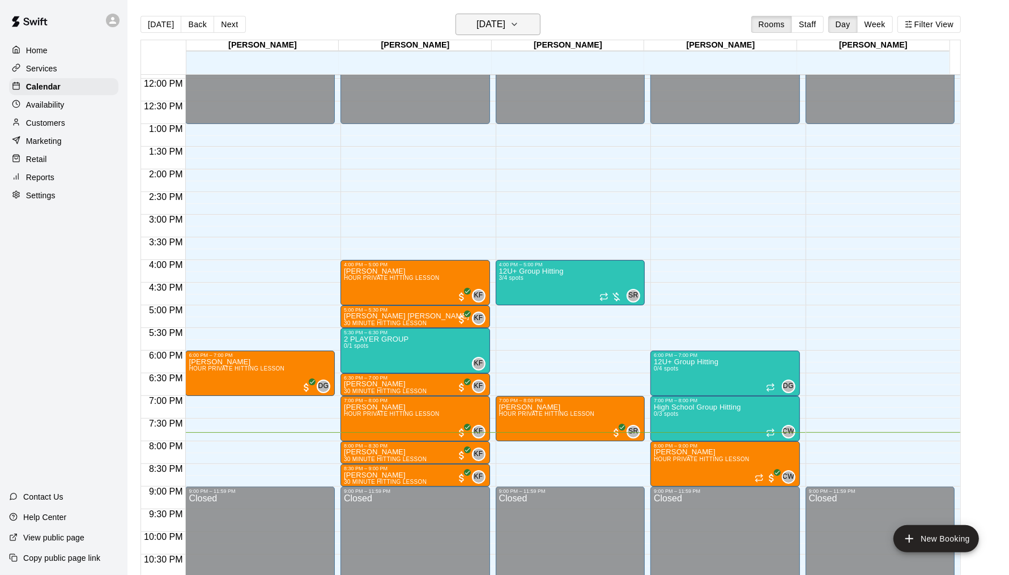
click at [477, 25] on h6 "[DATE]" at bounding box center [490, 24] width 29 height 16
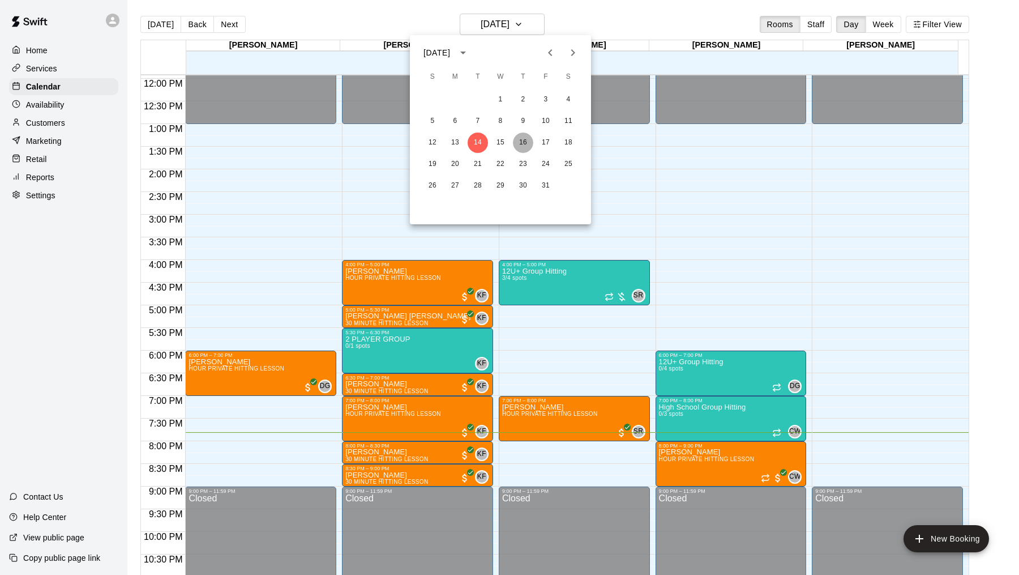
click at [517, 139] on button "16" at bounding box center [523, 143] width 20 height 20
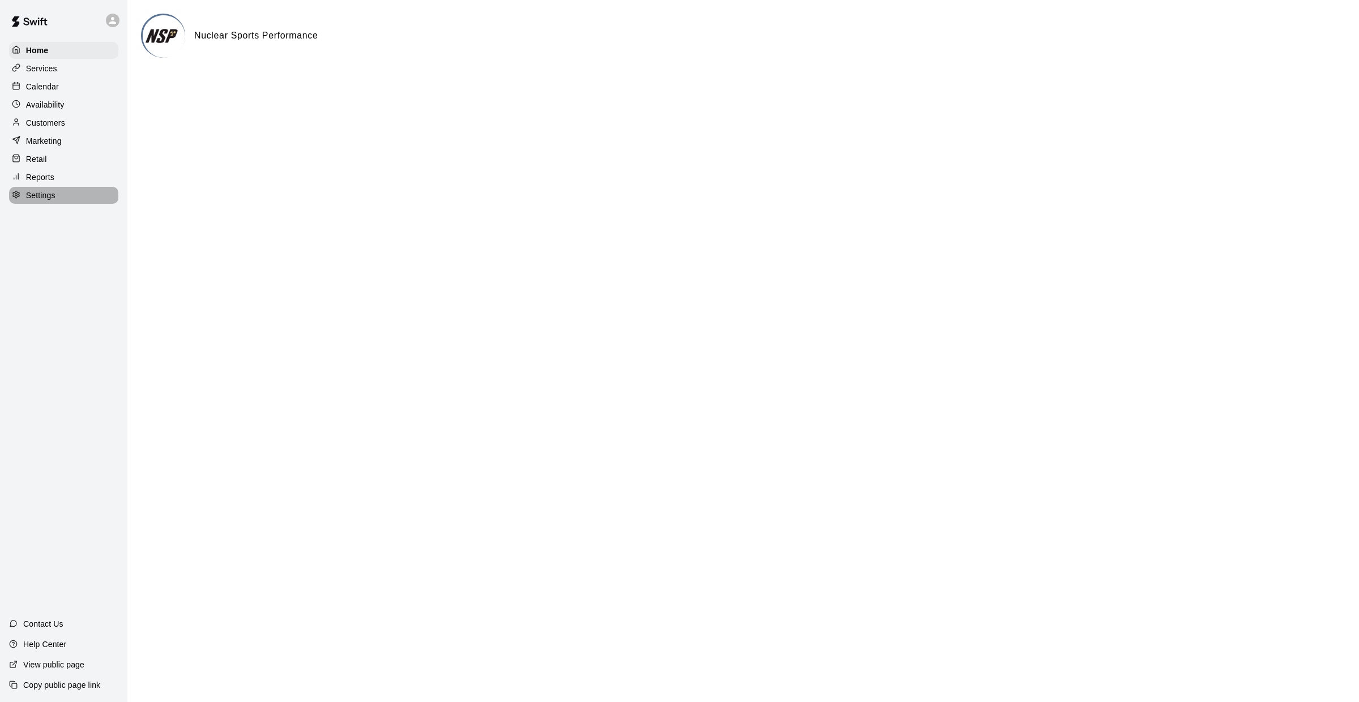
click at [45, 199] on p "Settings" at bounding box center [40, 195] width 29 height 11
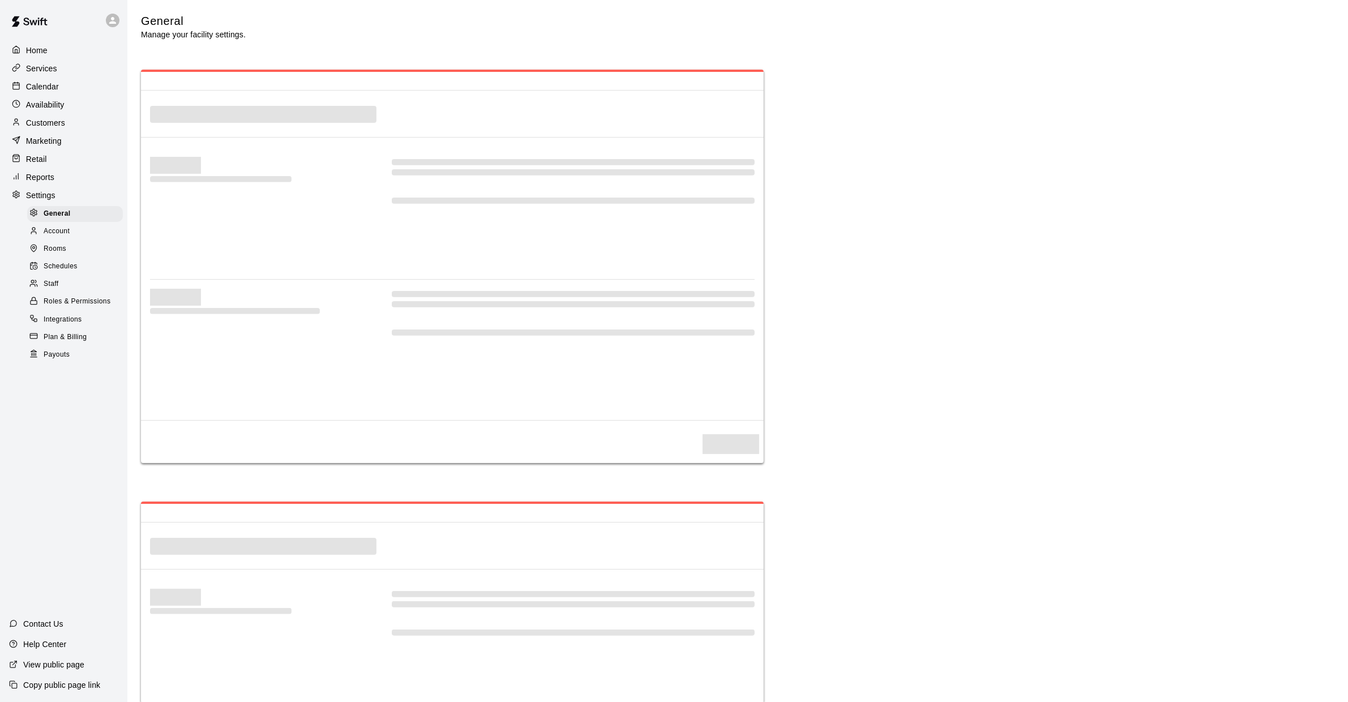
select select "**"
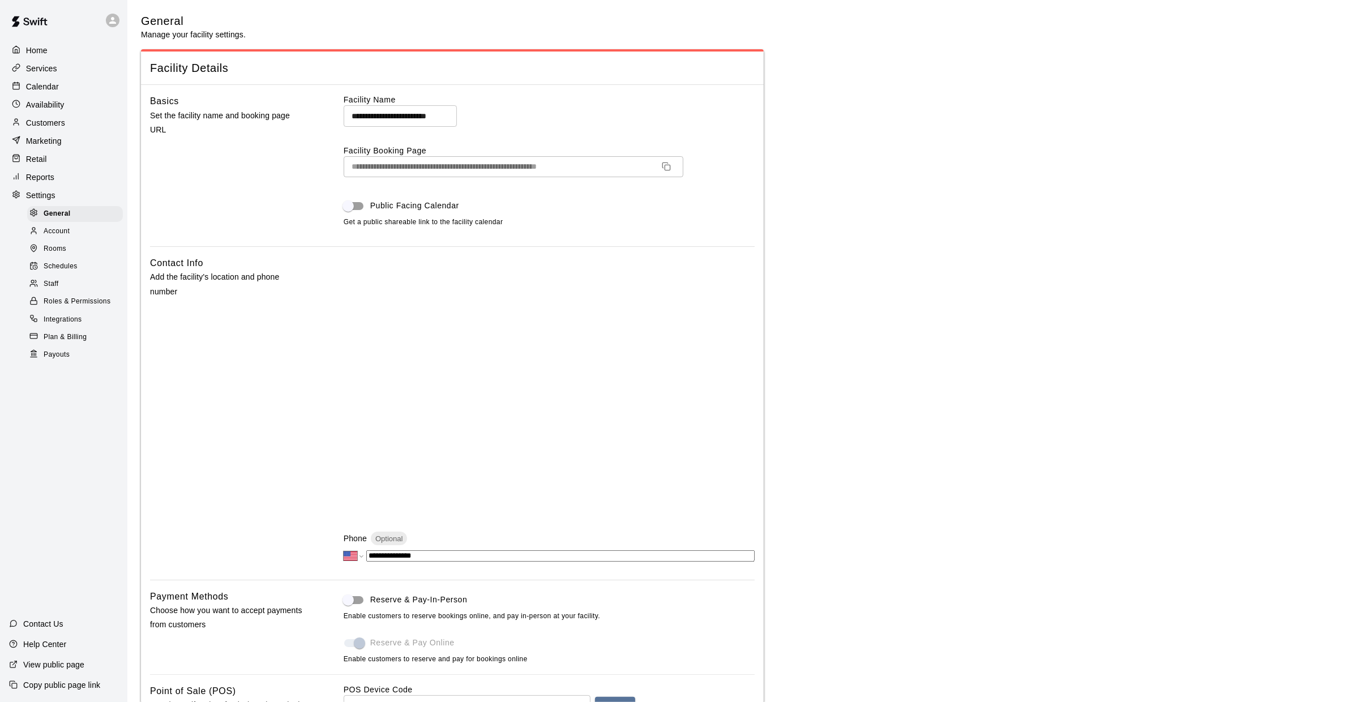
click at [69, 686] on p "Copy public page link" at bounding box center [61, 685] width 77 height 11
click at [64, 89] on div "Calendar" at bounding box center [63, 86] width 109 height 17
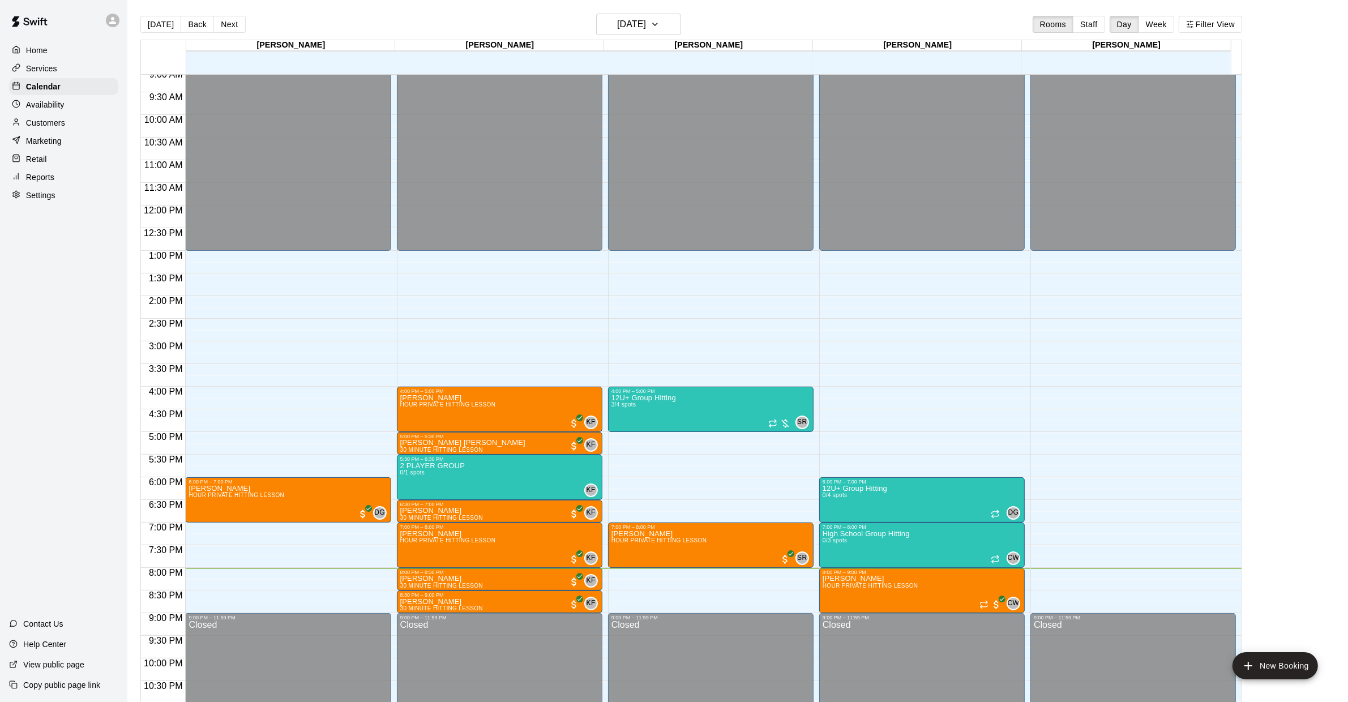
scroll to position [413, 0]
